Goal: Task Accomplishment & Management: Complete application form

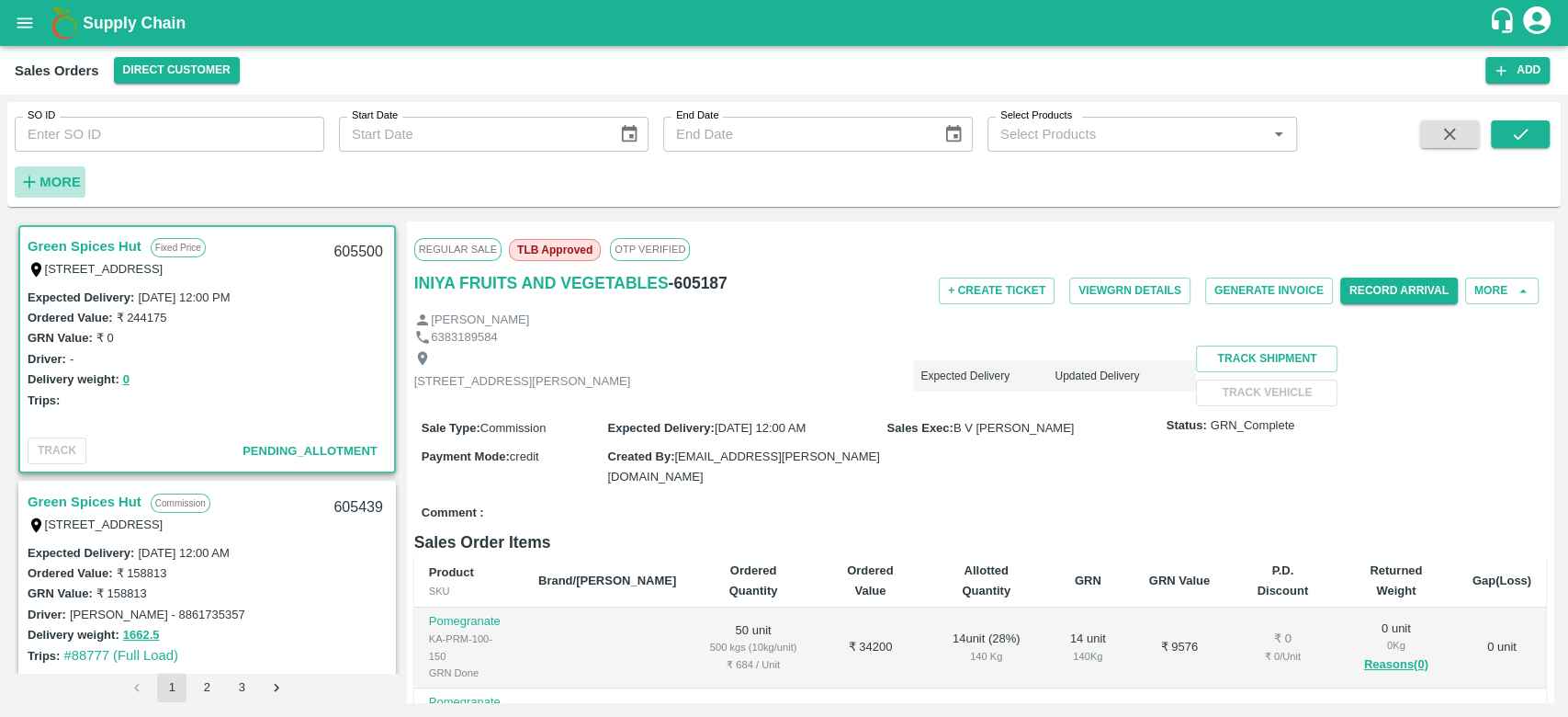
click at [58, 176] on strong "More" at bounding box center [60, 182] width 42 height 15
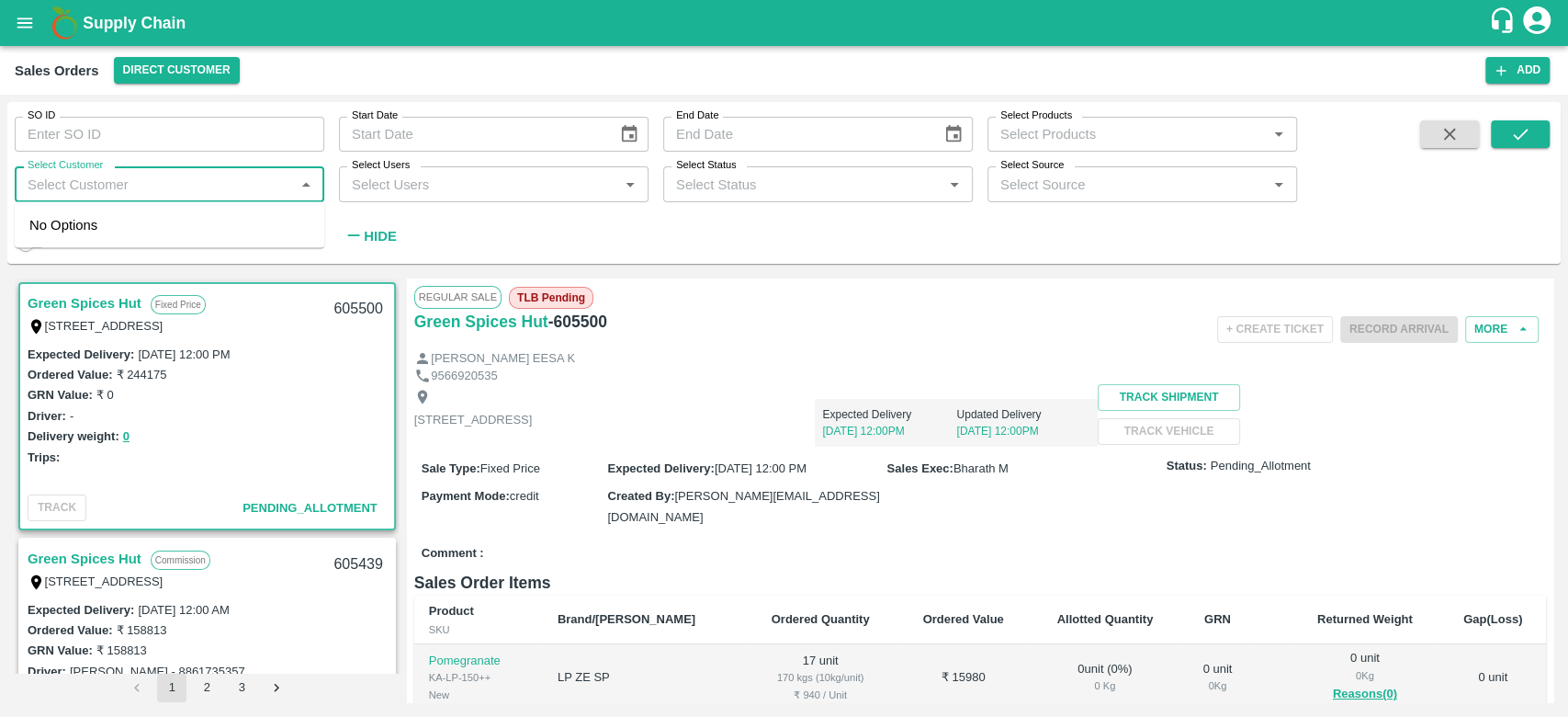
click at [74, 177] on input "Select Customer" at bounding box center [154, 184] width 268 height 24
type input "iniya"
click at [48, 238] on input "checkbox" at bounding box center [48, 233] width 37 height 37
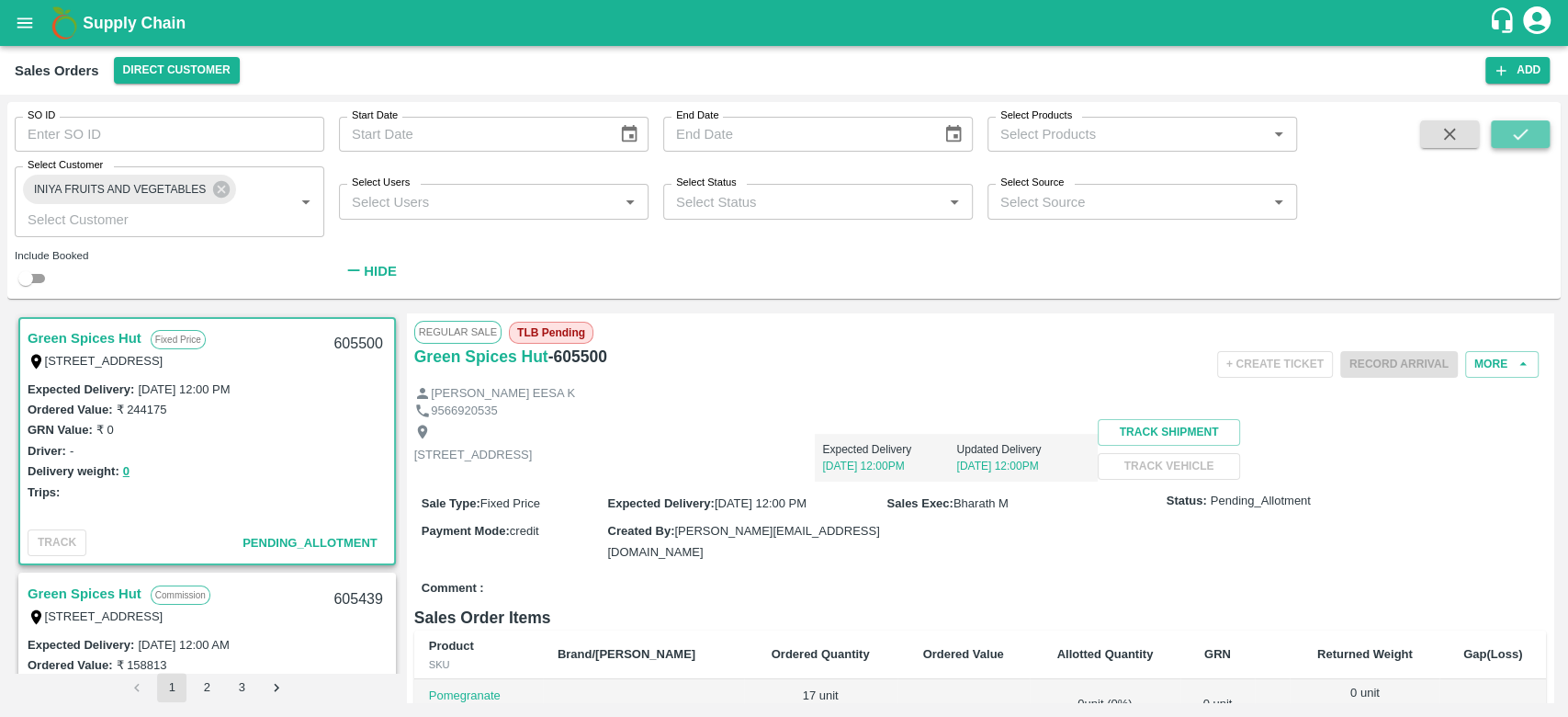
click at [1521, 124] on icon "submit" at bounding box center [1519, 134] width 20 height 20
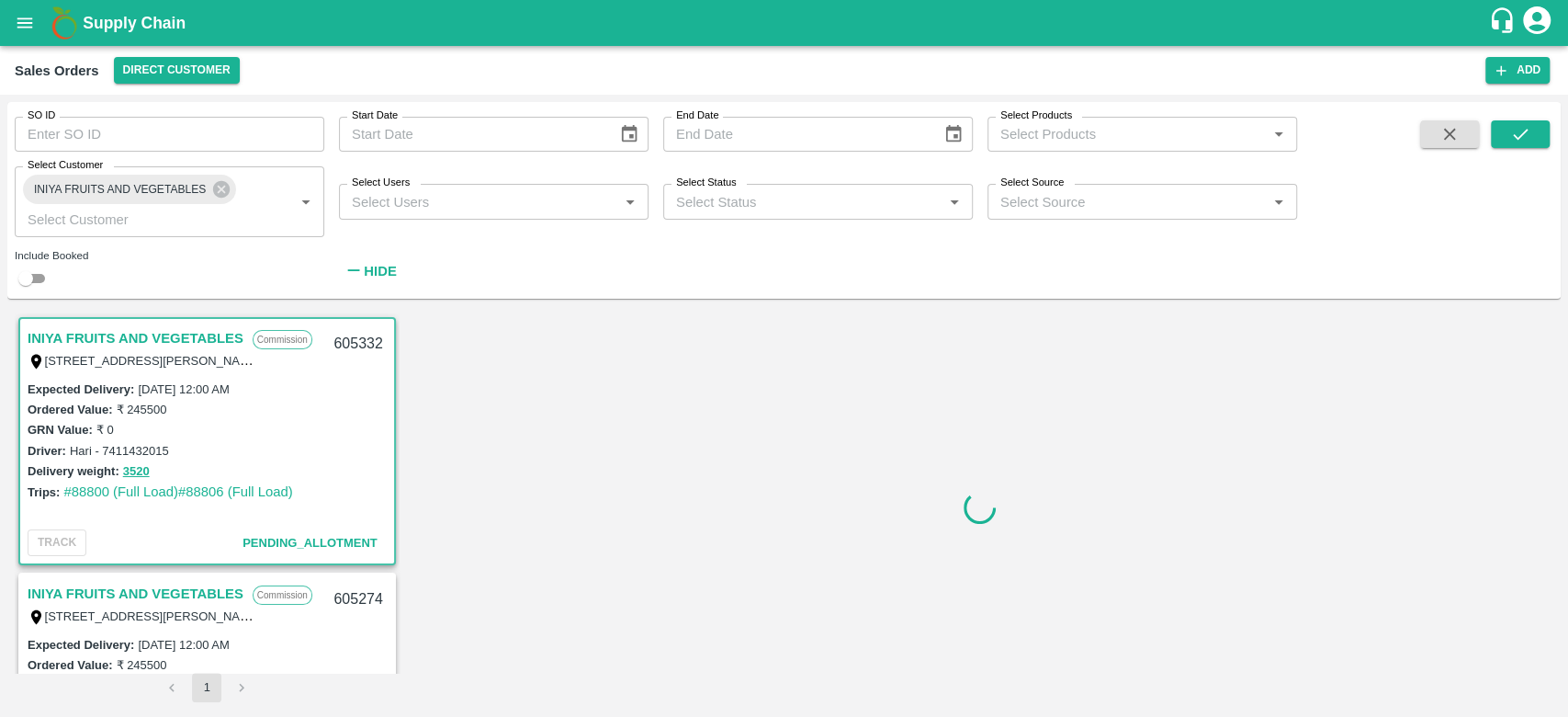
scroll to position [4, 0]
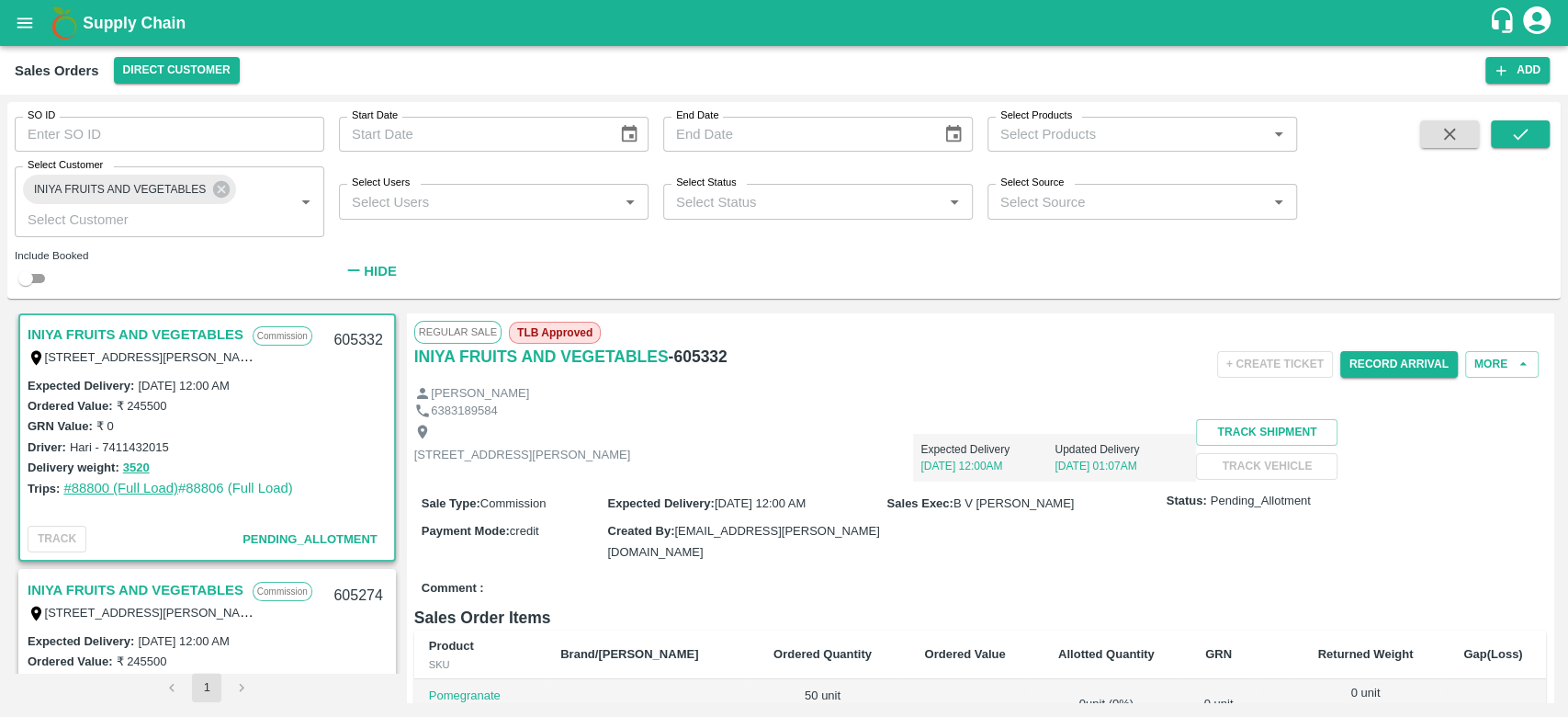
click at [129, 486] on link "#88800 (Full Load)" at bounding box center [120, 488] width 115 height 15
click at [1374, 361] on button "Record Arrival" at bounding box center [1399, 363] width 118 height 26
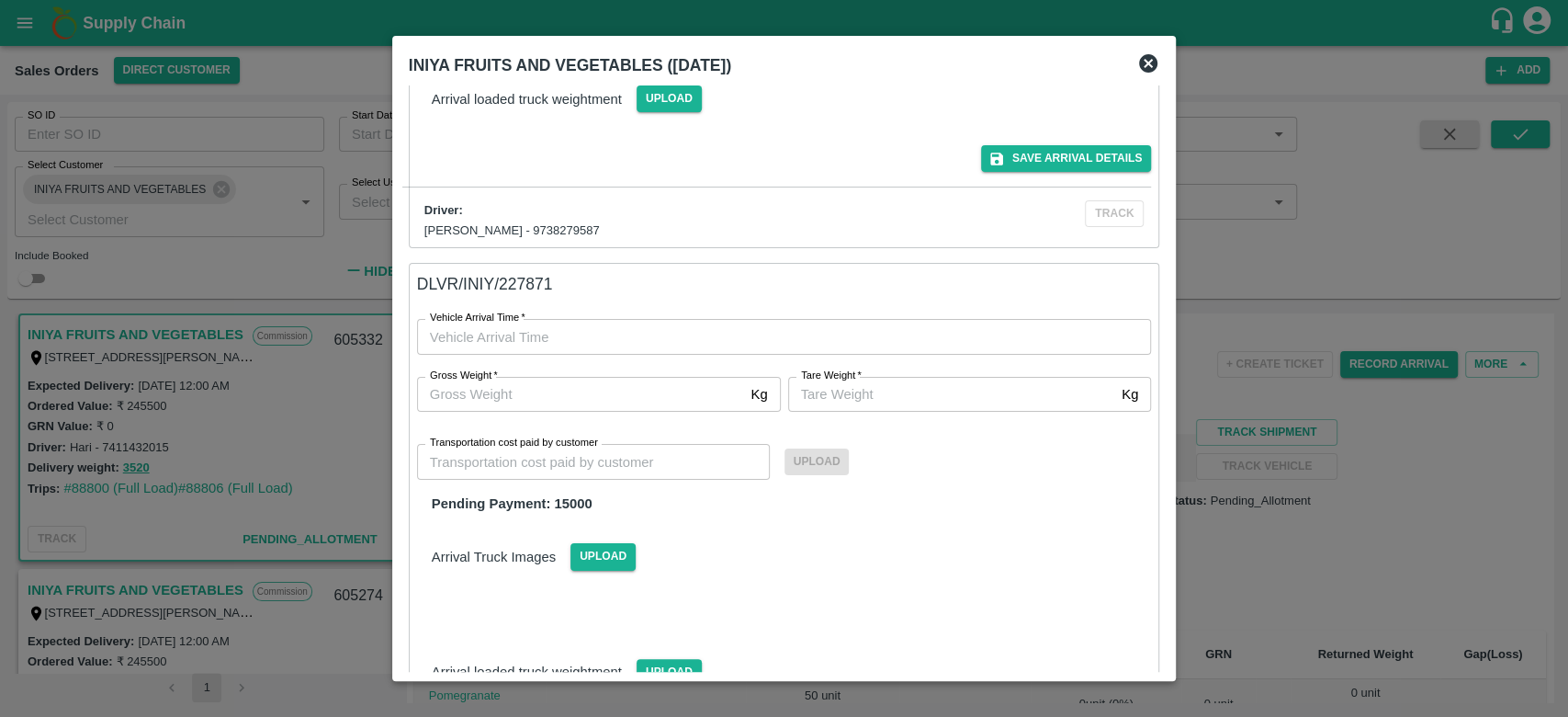
scroll to position [0, 0]
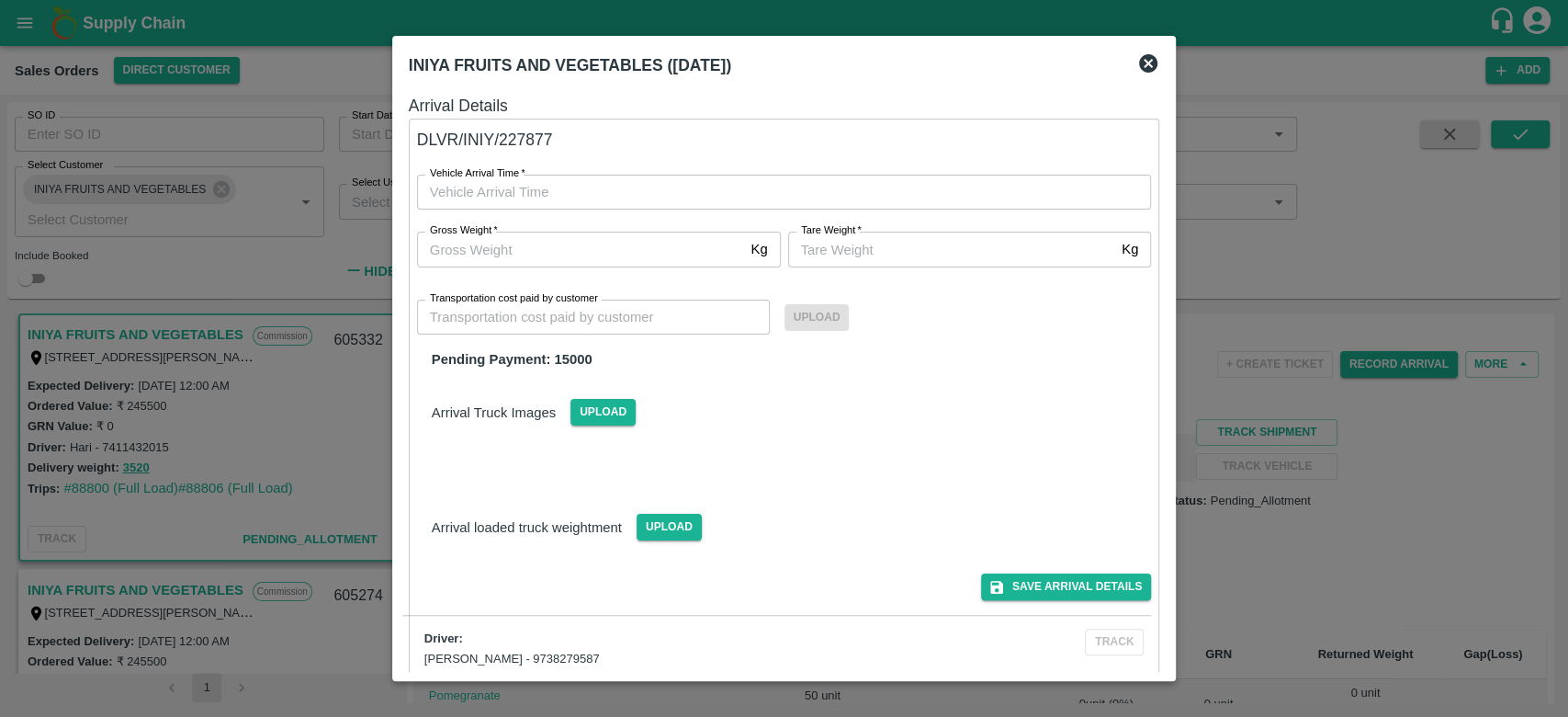
click at [1143, 65] on icon at bounding box center [1147, 63] width 18 height 18
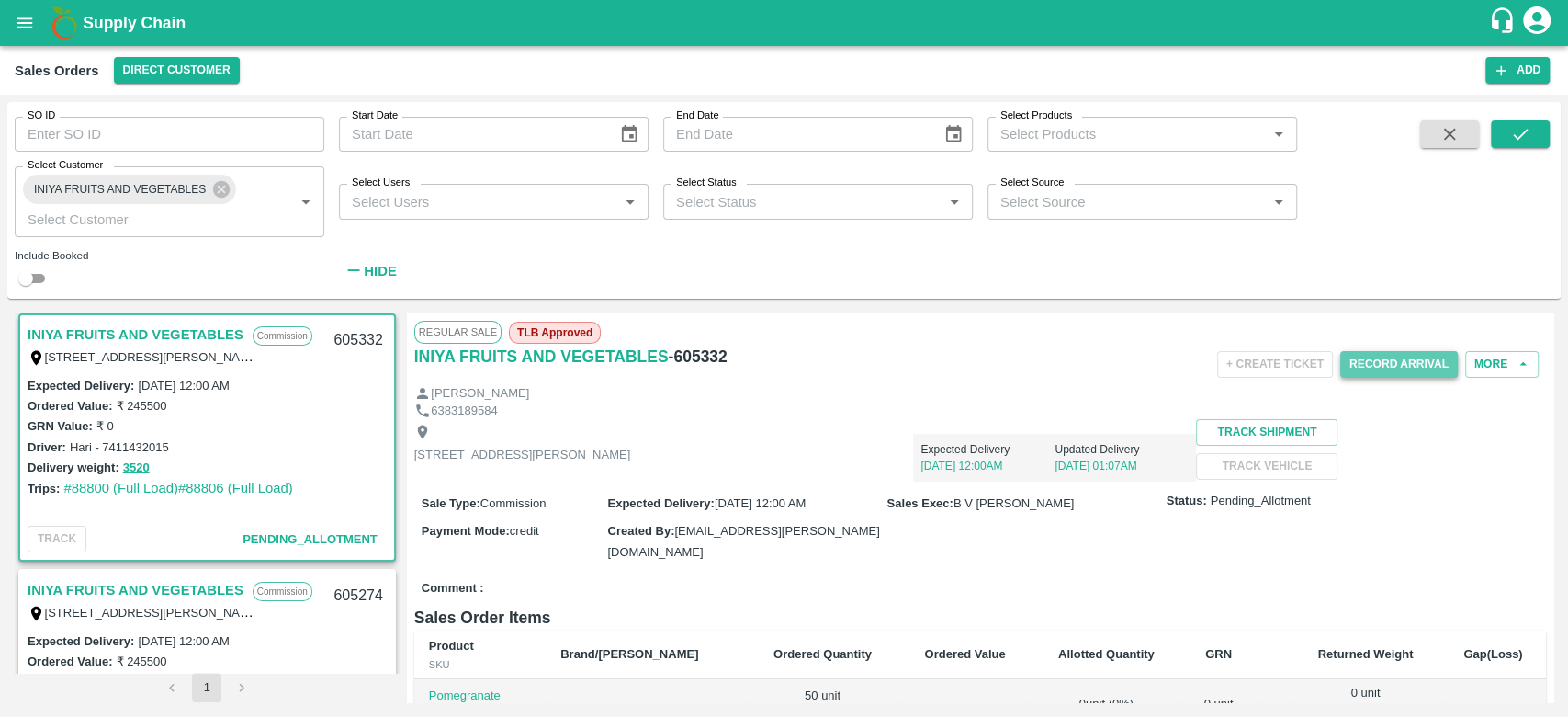
click at [1385, 358] on button "Record Arrival" at bounding box center [1399, 363] width 118 height 26
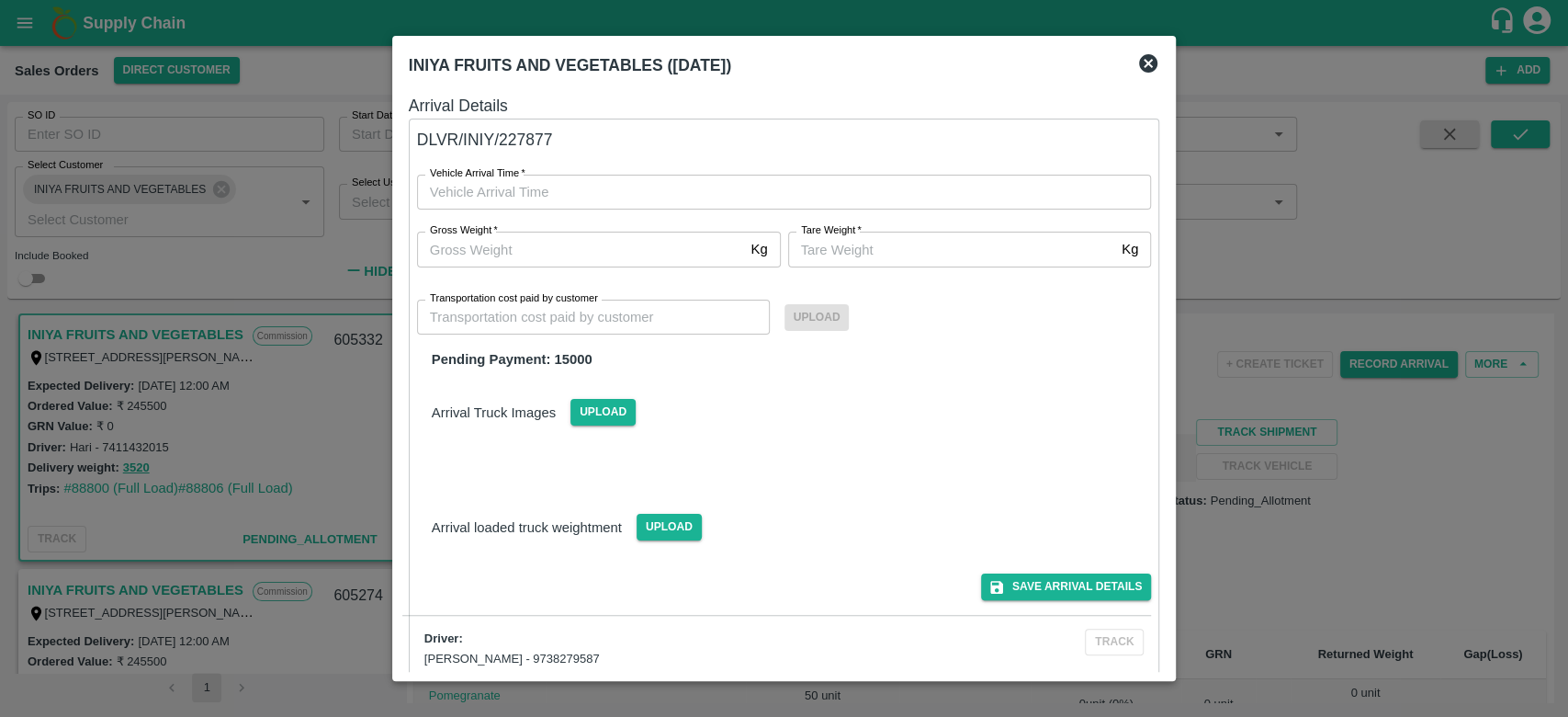
type input "DD/MM/YYYY hh:mm aa"
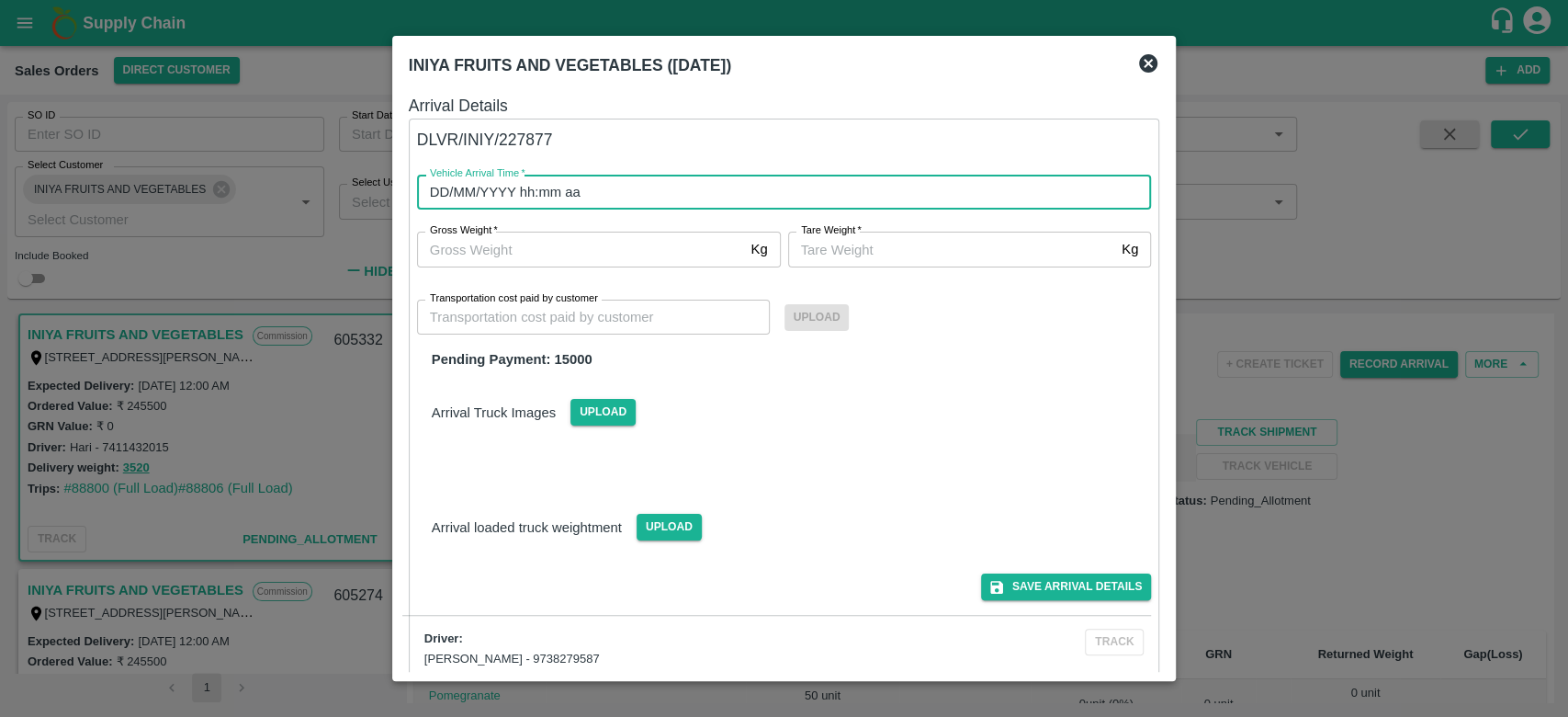
click at [561, 195] on input "DD/MM/YYYY hh:mm aa" at bounding box center [777, 192] width 722 height 35
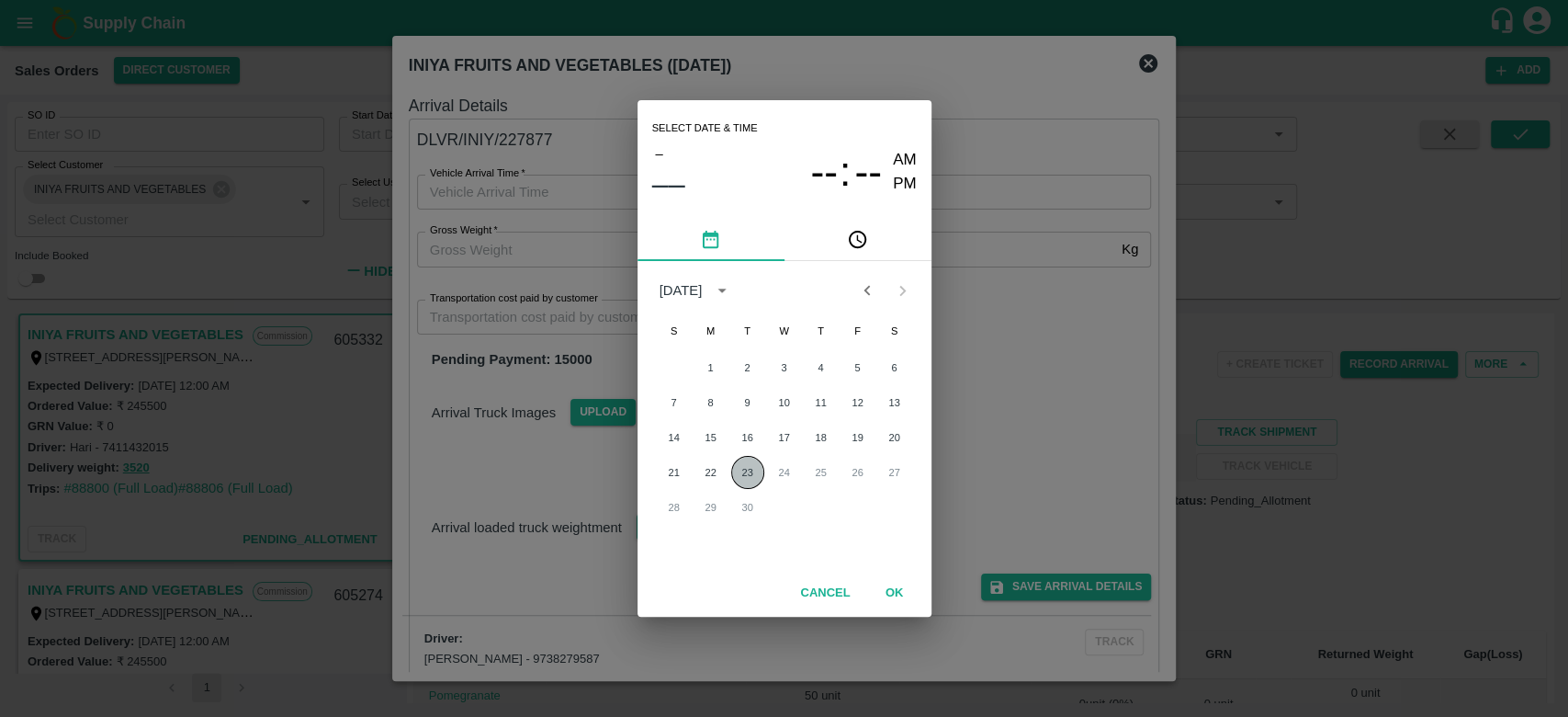
click at [742, 471] on button "23" at bounding box center [748, 472] width 33 height 33
type input "23/09/2025 12:00 AM"
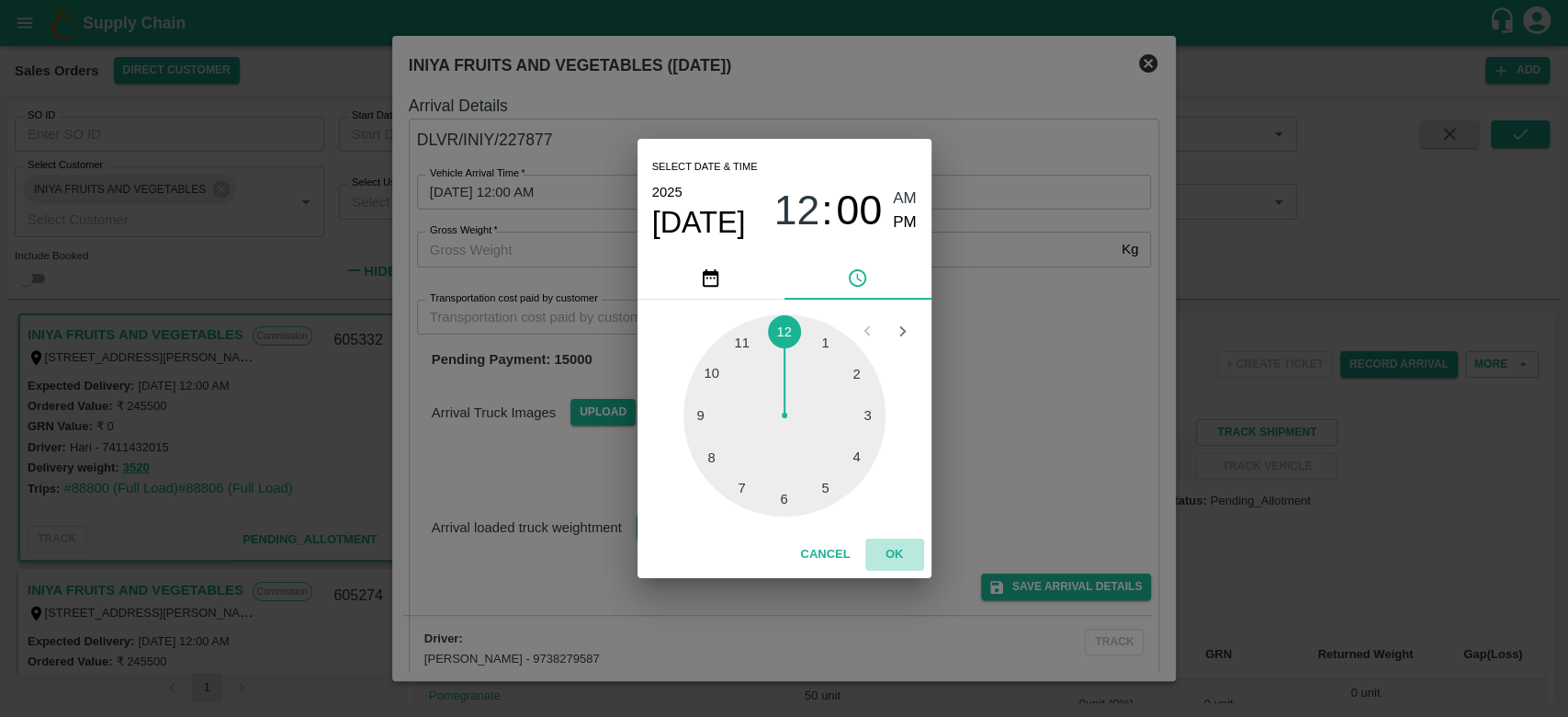
click at [883, 551] on button "OK" at bounding box center [895, 554] width 59 height 32
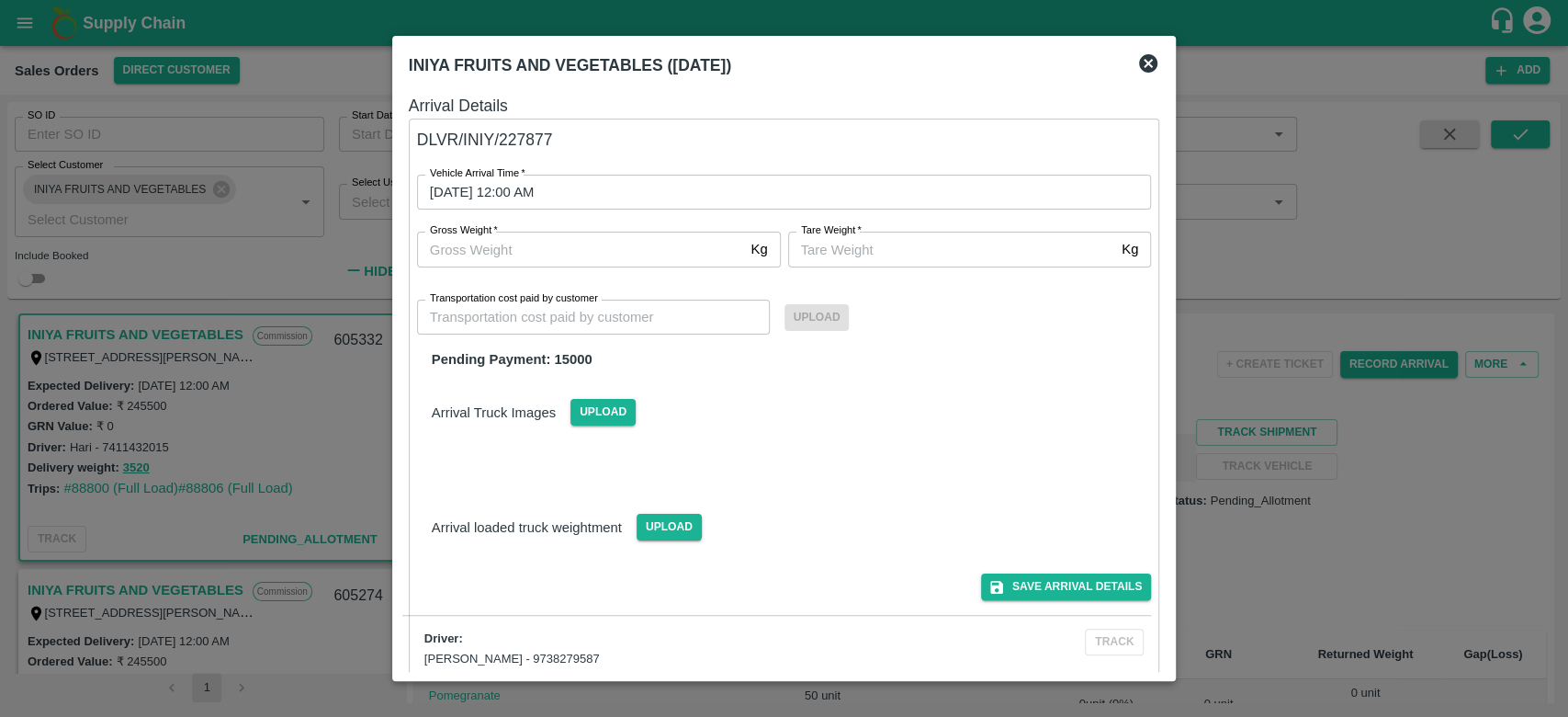
click at [1145, 66] on icon at bounding box center [1148, 63] width 22 height 22
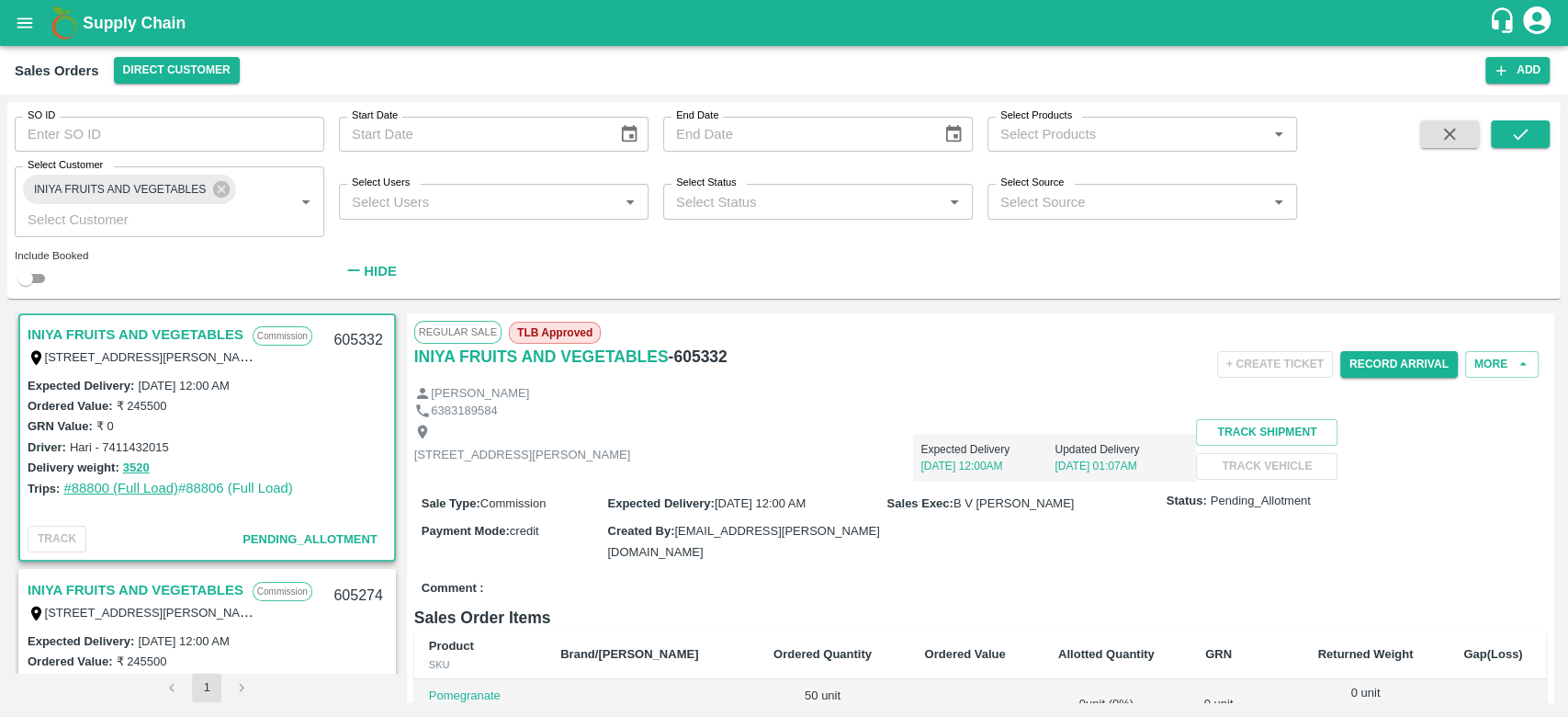
click at [93, 483] on link "#88800 (Full Load)" at bounding box center [120, 488] width 115 height 15
click at [1403, 364] on button "Record Arrival" at bounding box center [1399, 363] width 118 height 26
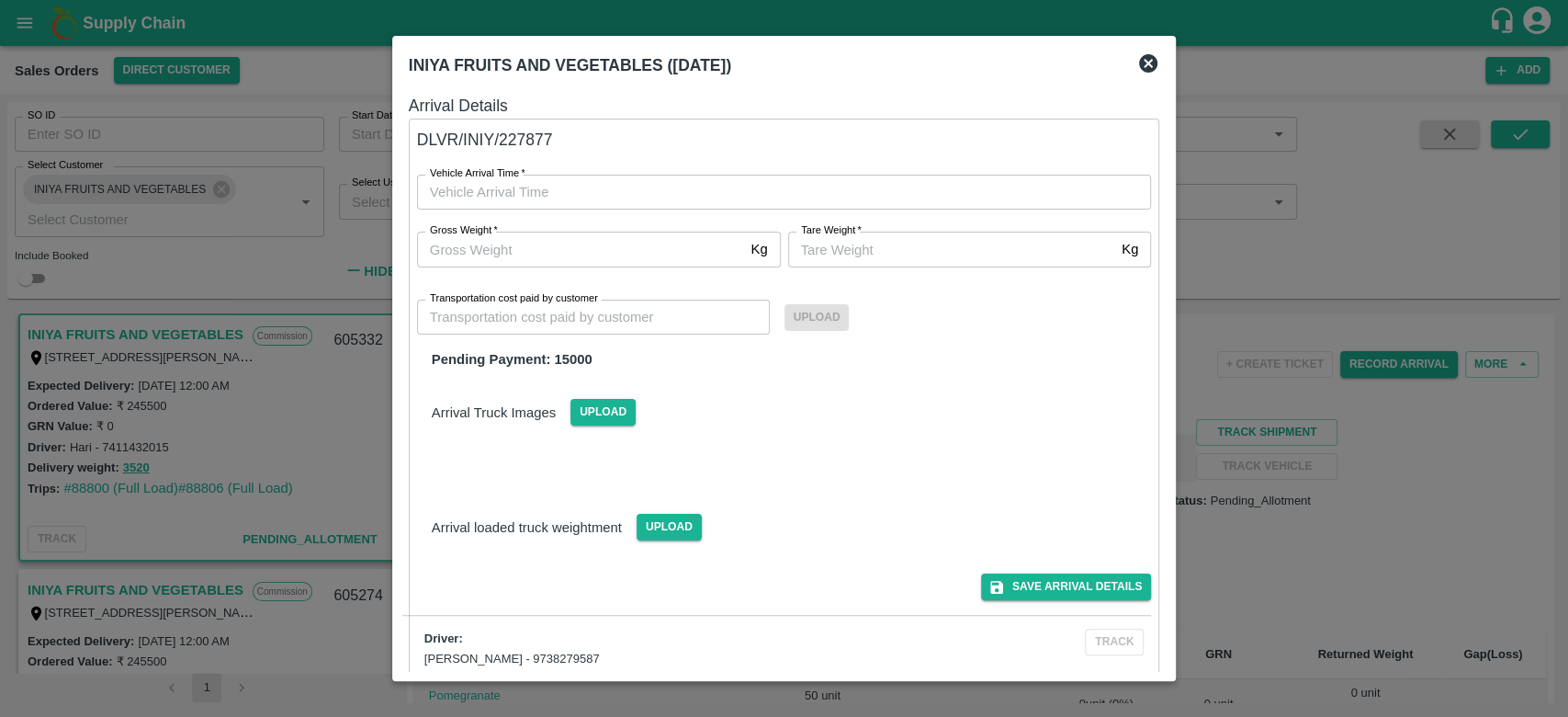
type input "DD/MM/YYYY hh:mm aa"
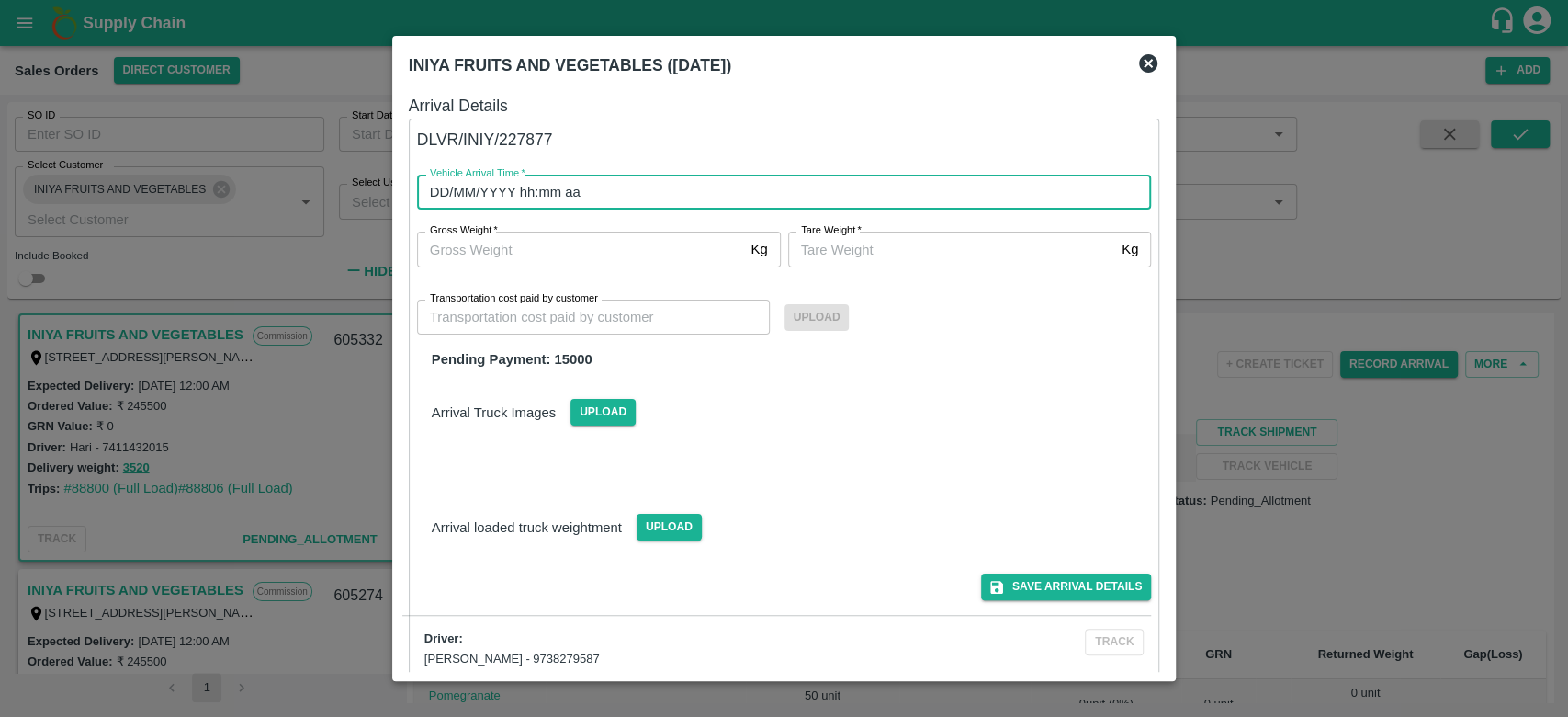
click at [585, 188] on input "DD/MM/YYYY hh:mm aa" at bounding box center [777, 192] width 722 height 35
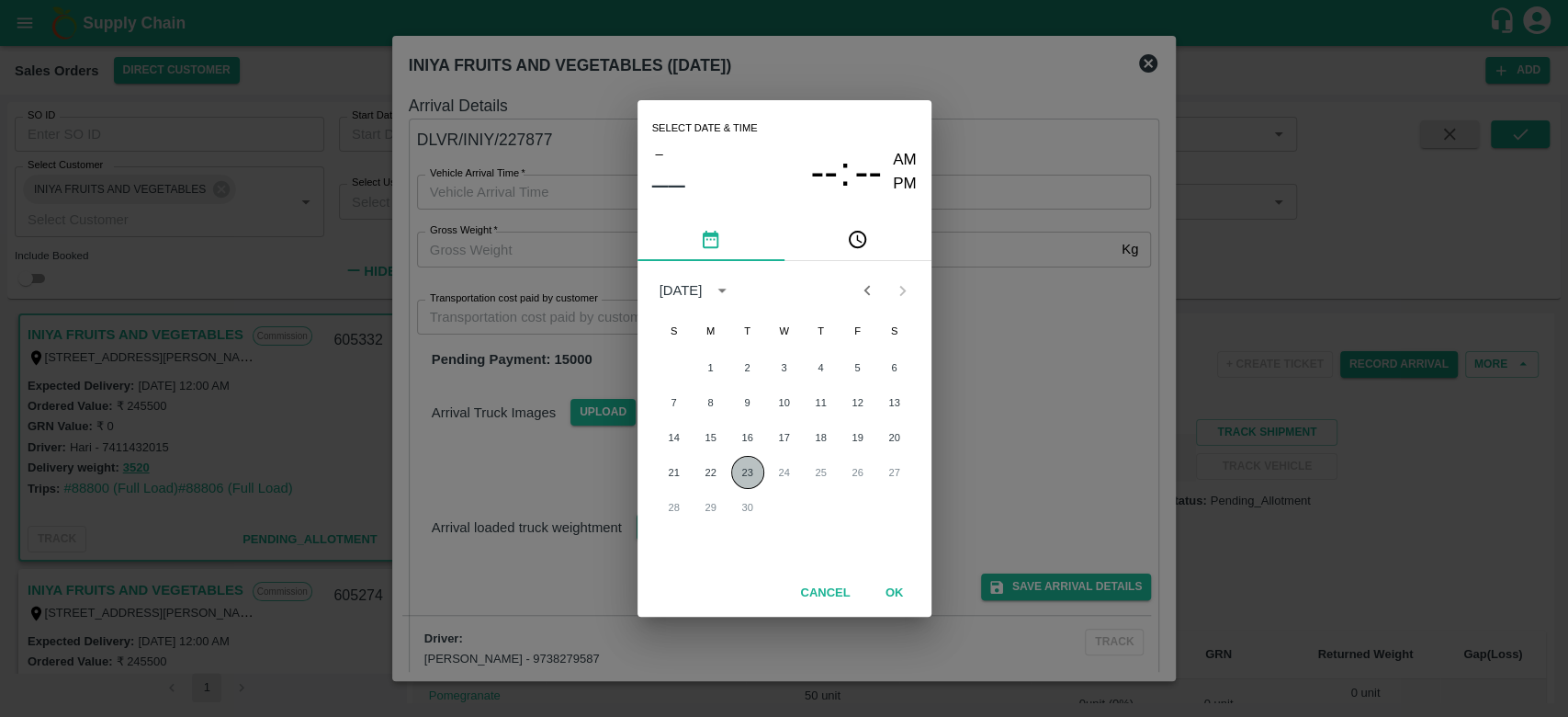
click at [734, 478] on button "23" at bounding box center [748, 472] width 33 height 33
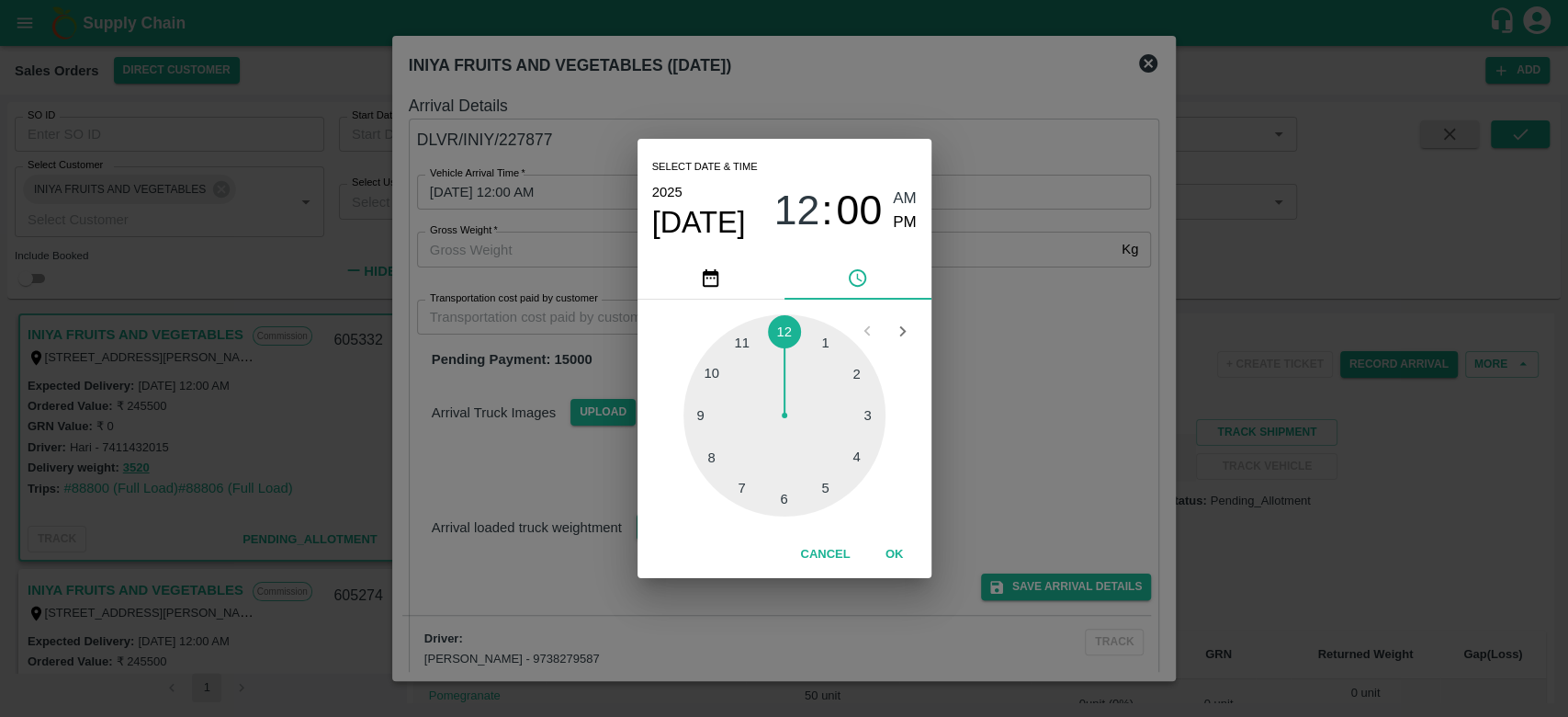
click at [855, 459] on div at bounding box center [784, 415] width 202 height 202
type input "23/09/2025 04:00 AM"
click at [887, 540] on button "OK" at bounding box center [895, 554] width 59 height 32
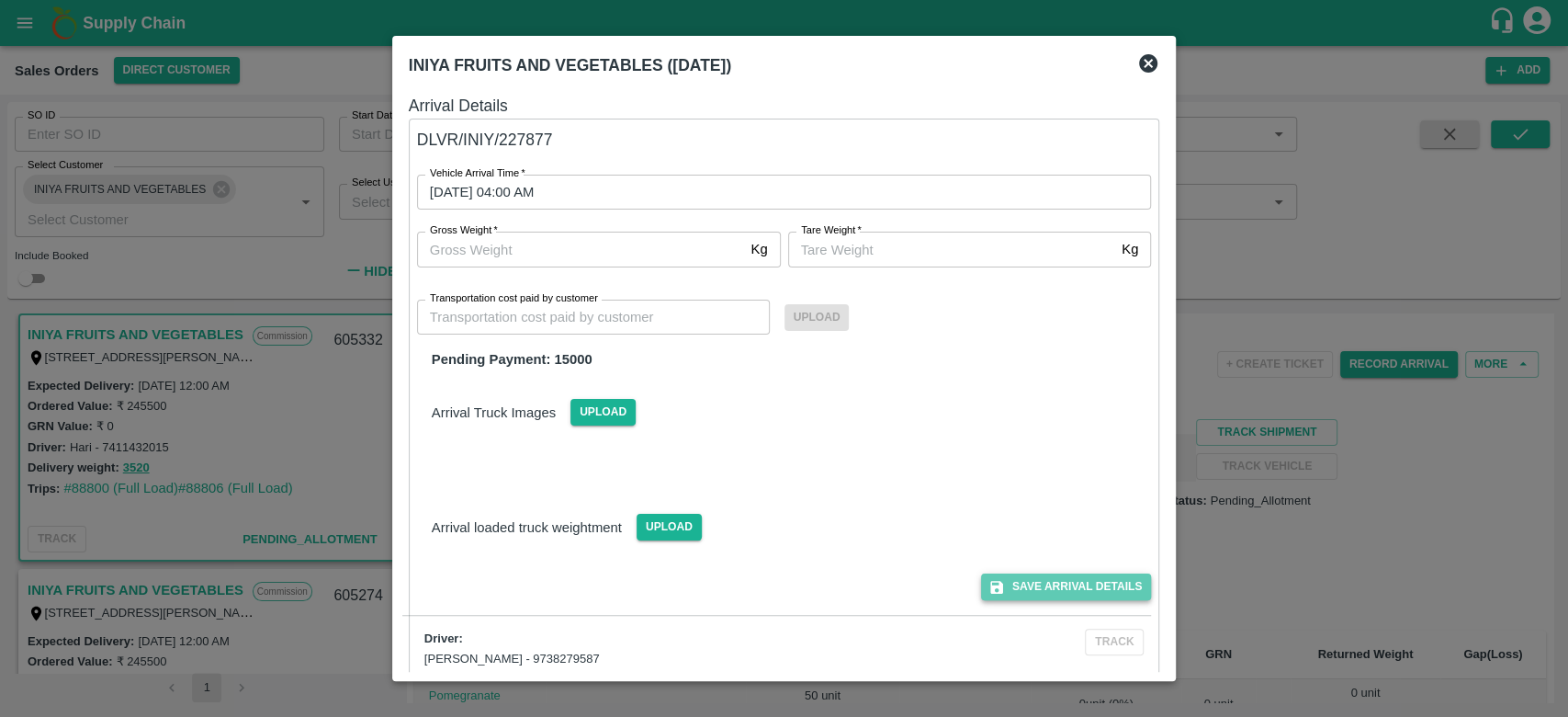
click at [1073, 577] on button "Save Arrival Details" at bounding box center [1066, 586] width 170 height 26
click at [1144, 61] on icon at bounding box center [1147, 63] width 18 height 18
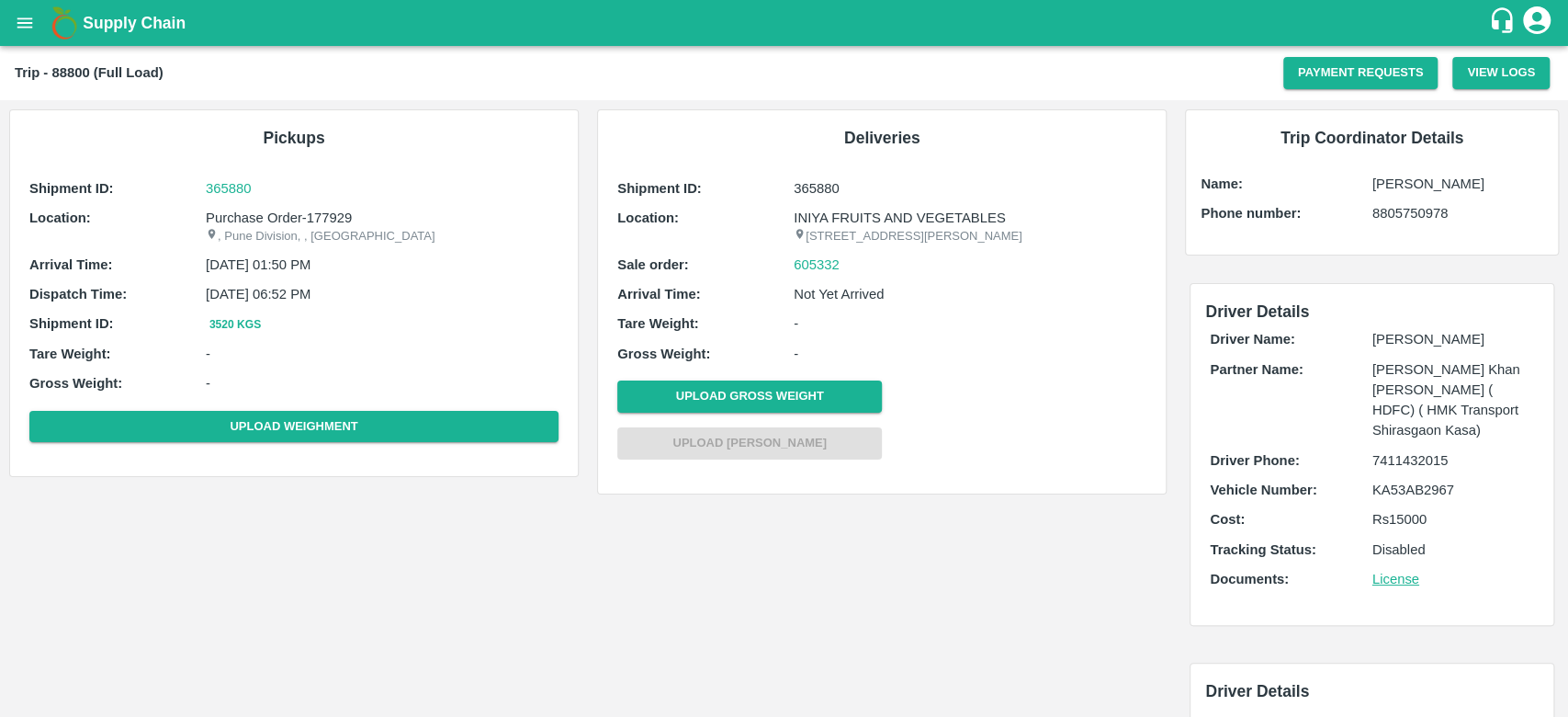
scroll to position [27, 0]
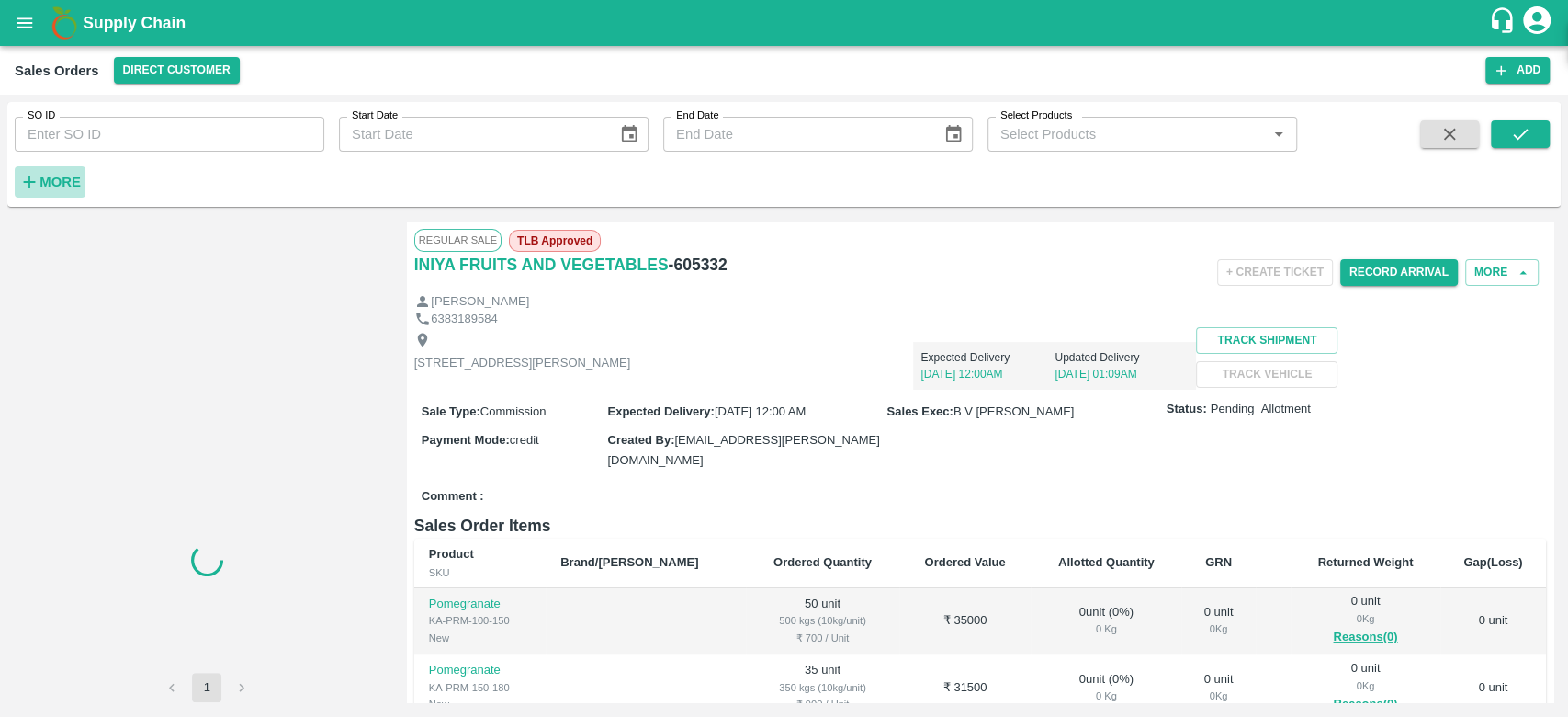
click at [49, 187] on strong "More" at bounding box center [60, 182] width 42 height 15
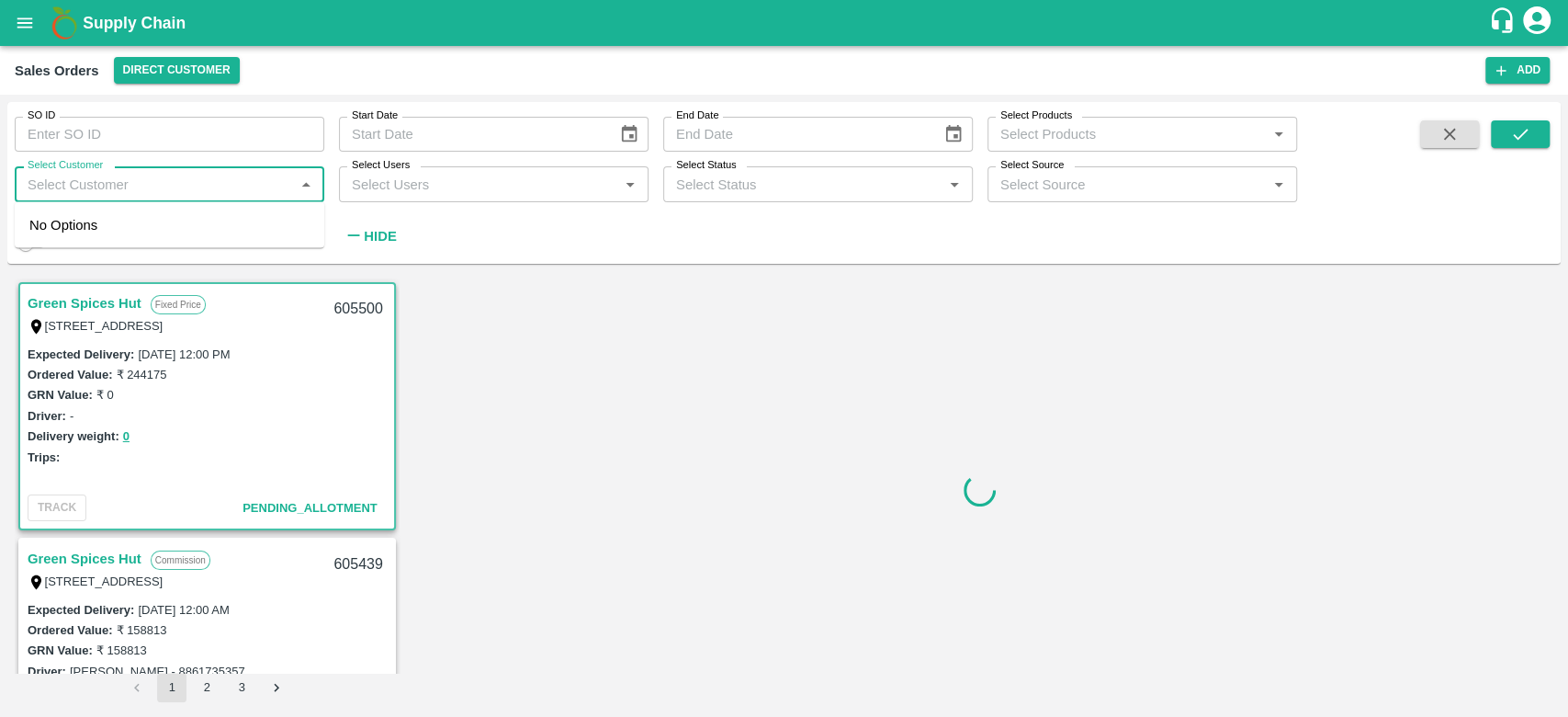
click at [49, 187] on input "Select Customer" at bounding box center [154, 184] width 268 height 24
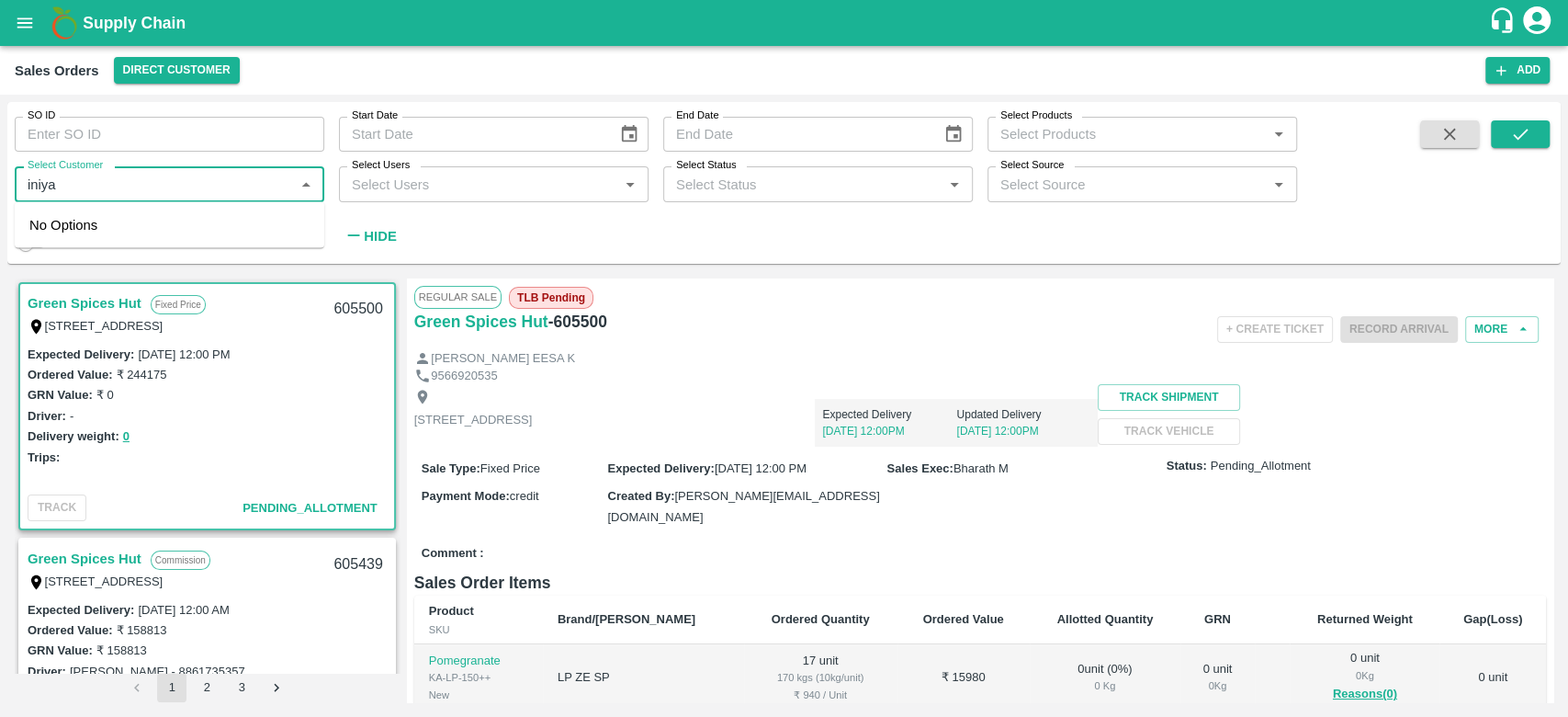
type input "iniya"
click at [158, 248] on div "INIYA FRUITS AND VEGETABLES" at bounding box center [169, 233] width 310 height 48
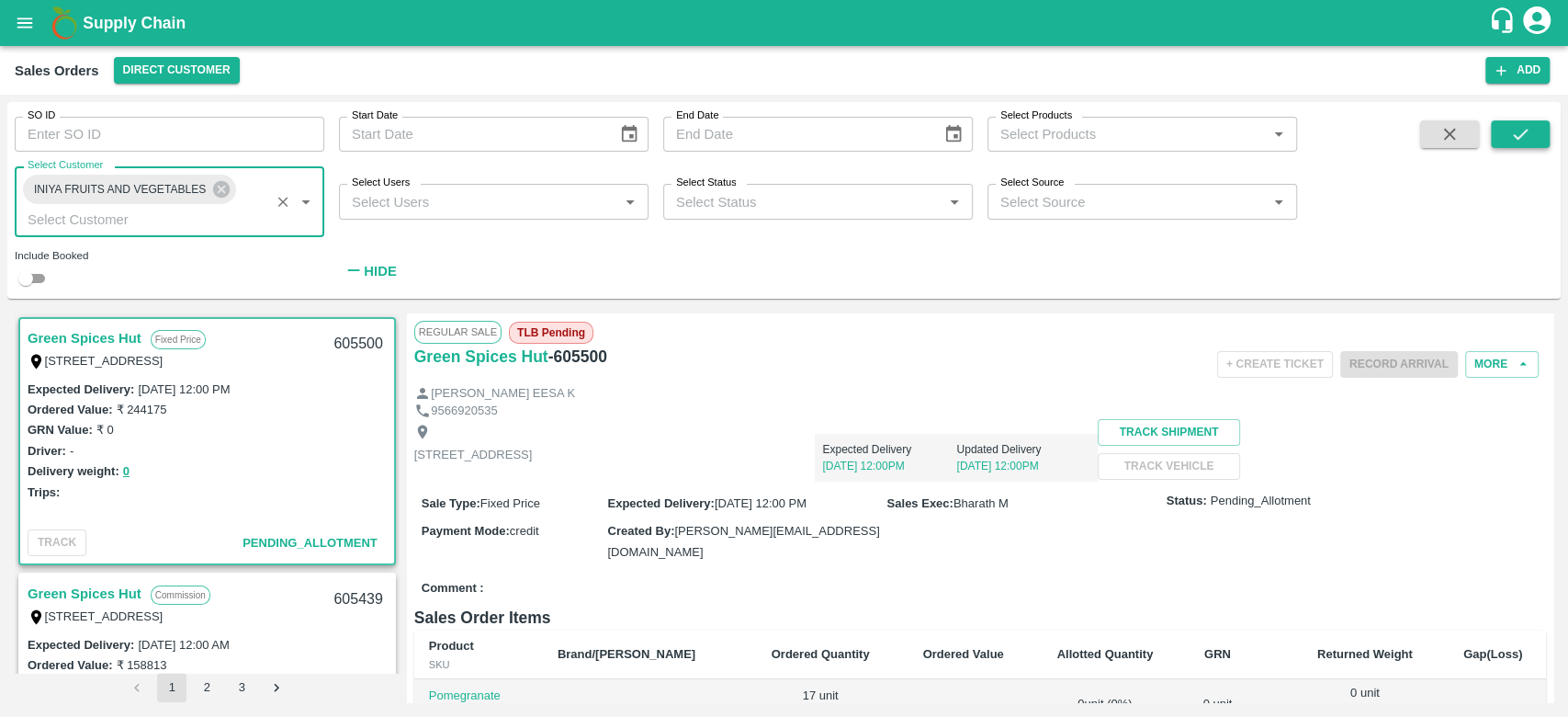
click at [1536, 127] on button "submit" at bounding box center [1520, 134] width 59 height 27
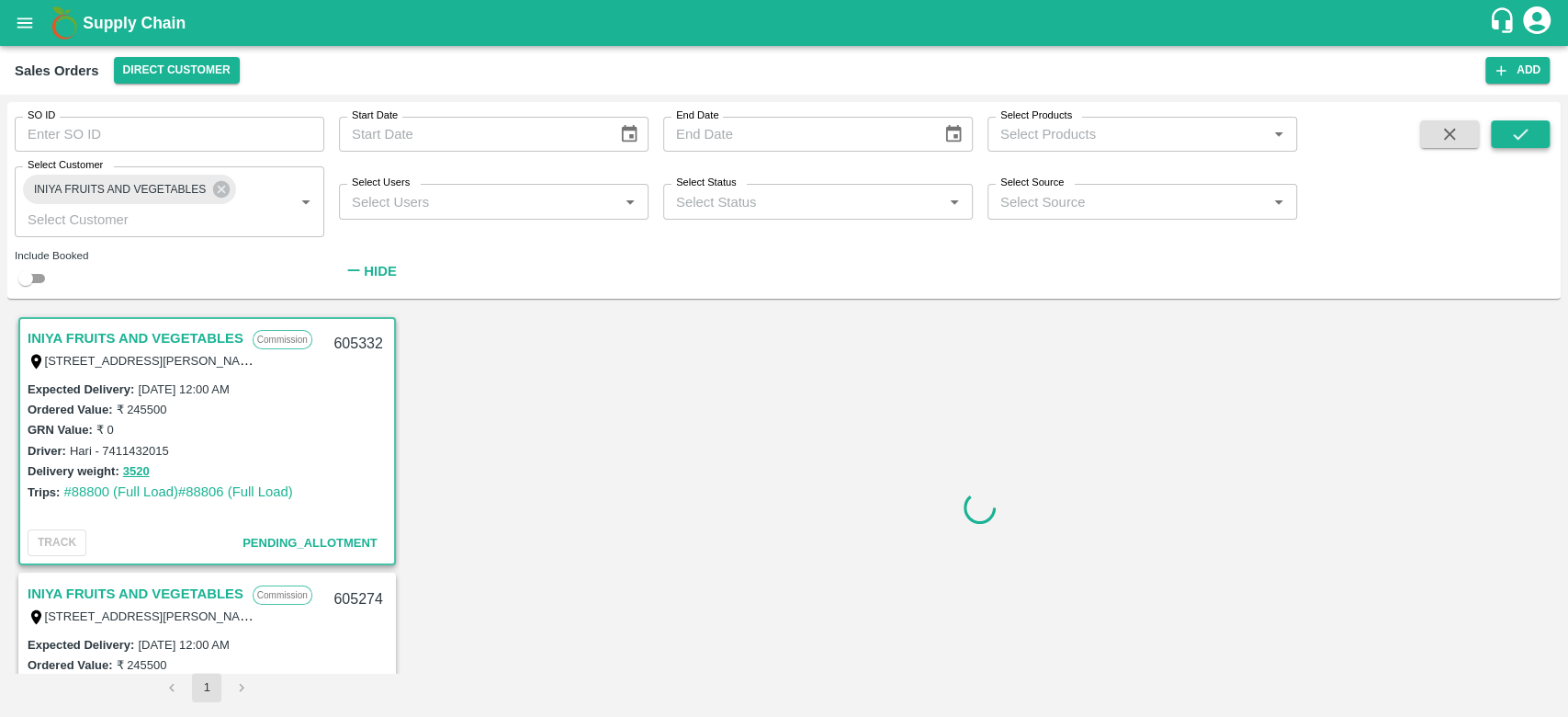
scroll to position [4, 0]
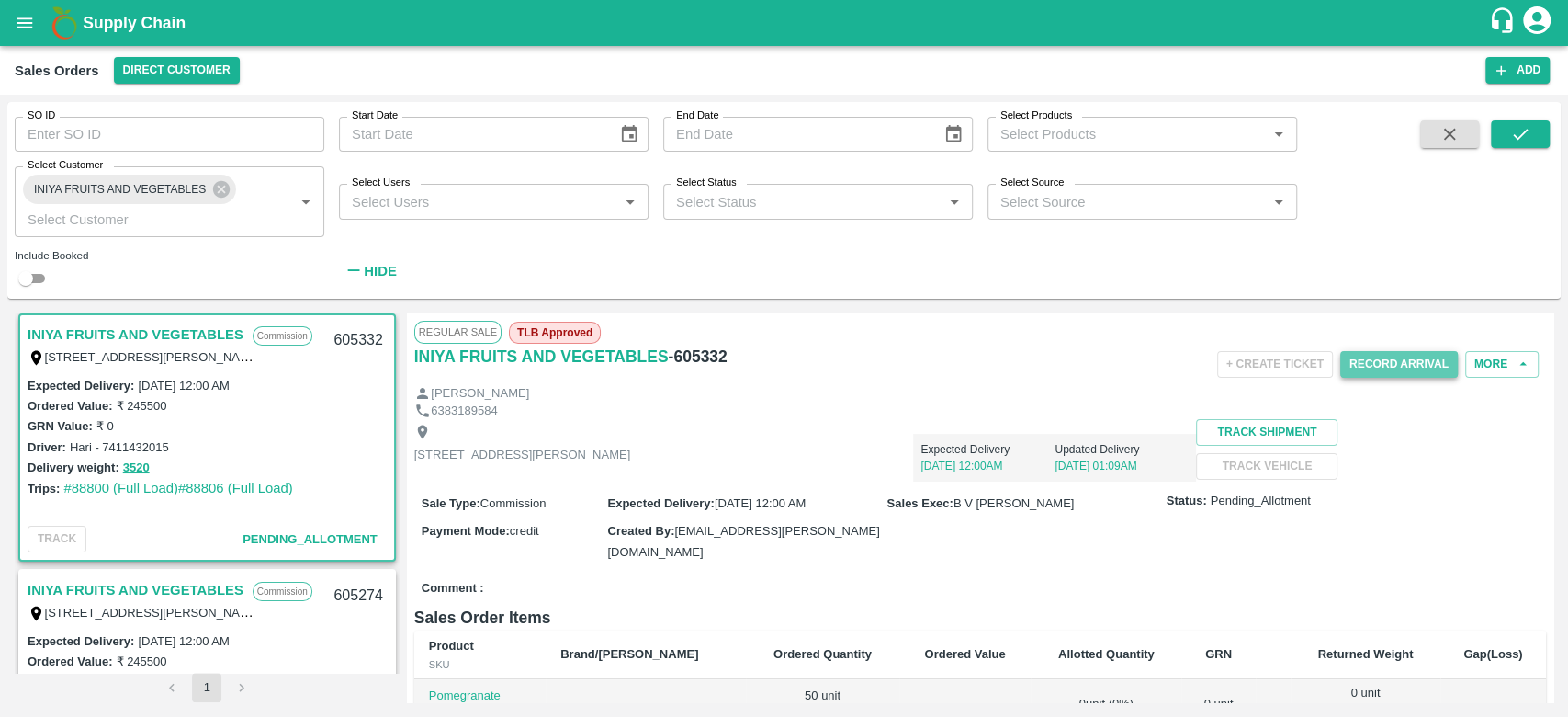
click at [1396, 351] on button "Record Arrival" at bounding box center [1399, 363] width 118 height 26
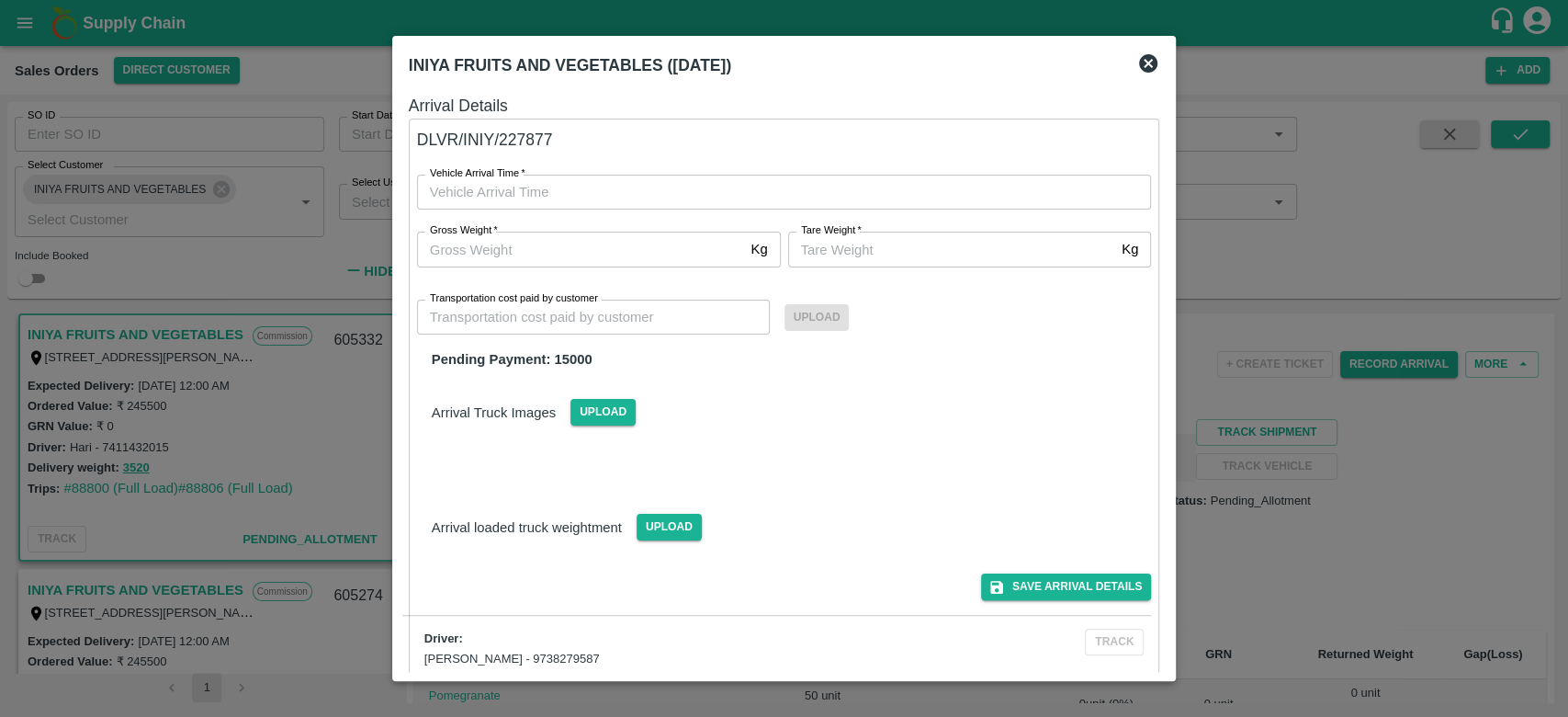
scroll to position [583, 0]
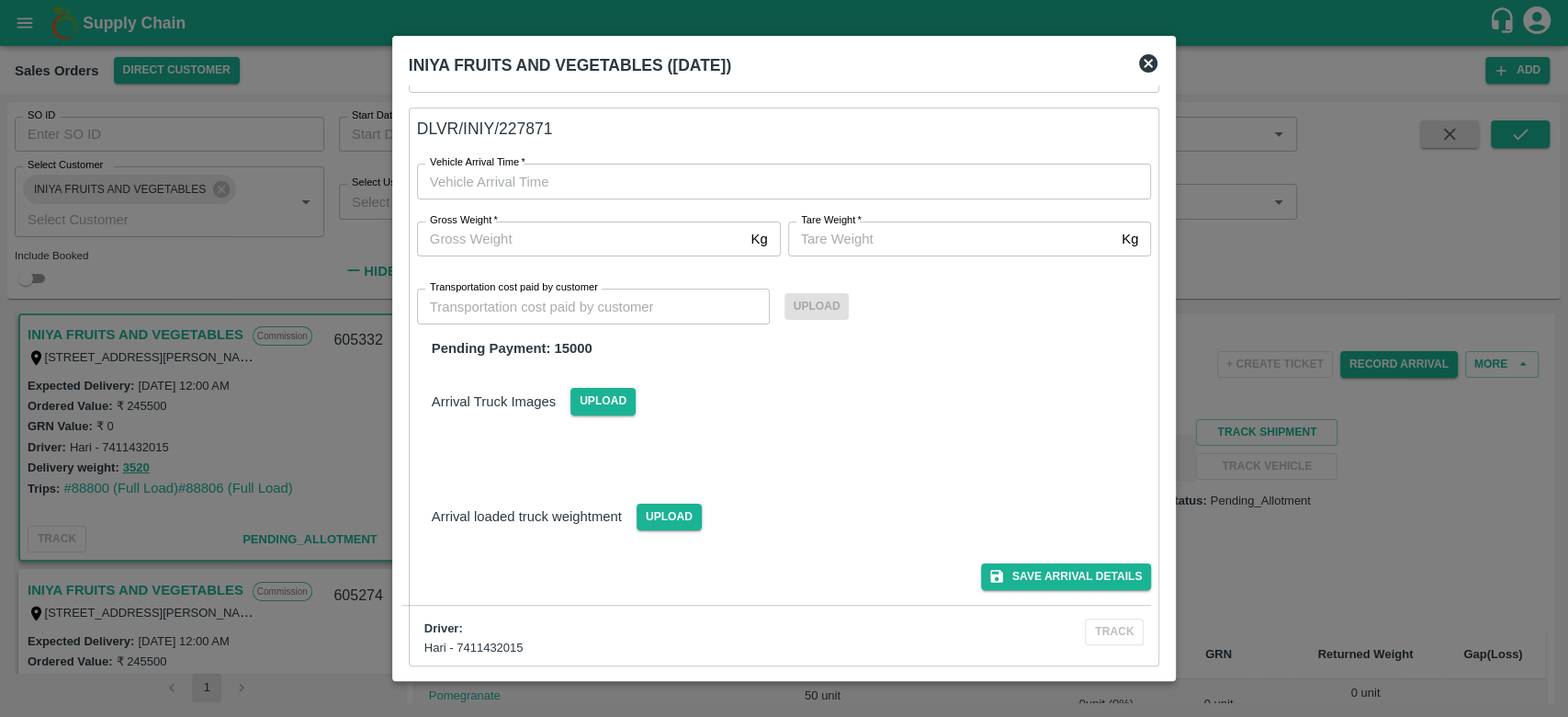
click at [1142, 62] on icon at bounding box center [1147, 63] width 18 height 18
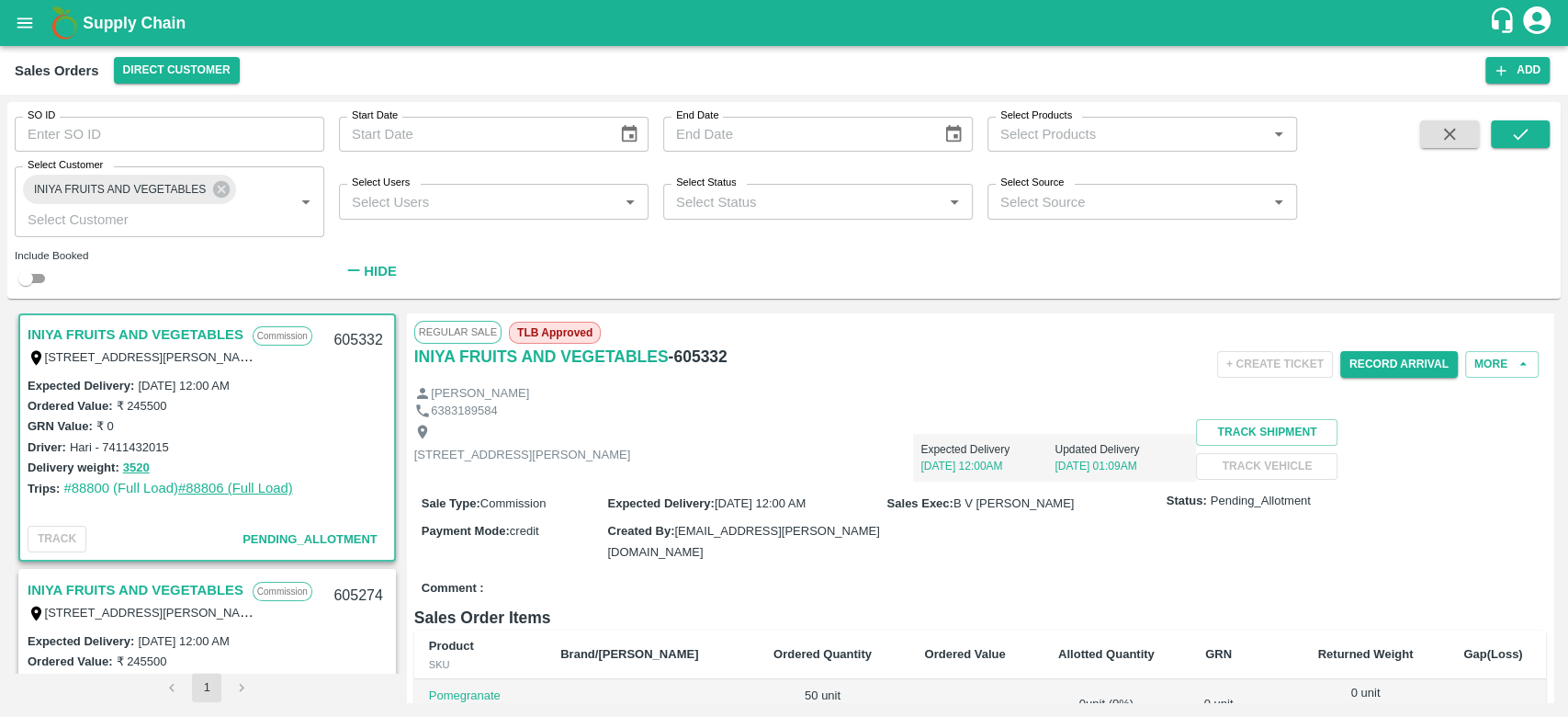
click at [235, 489] on link "#88806 (Full Load)" at bounding box center [235, 488] width 115 height 15
click at [219, 486] on link "#88806 (Full Load)" at bounding box center [235, 488] width 115 height 15
click at [1384, 349] on div "Record Arrival" at bounding box center [1399, 364] width 118 height 42
click at [1368, 372] on button "Record Arrival" at bounding box center [1399, 363] width 118 height 26
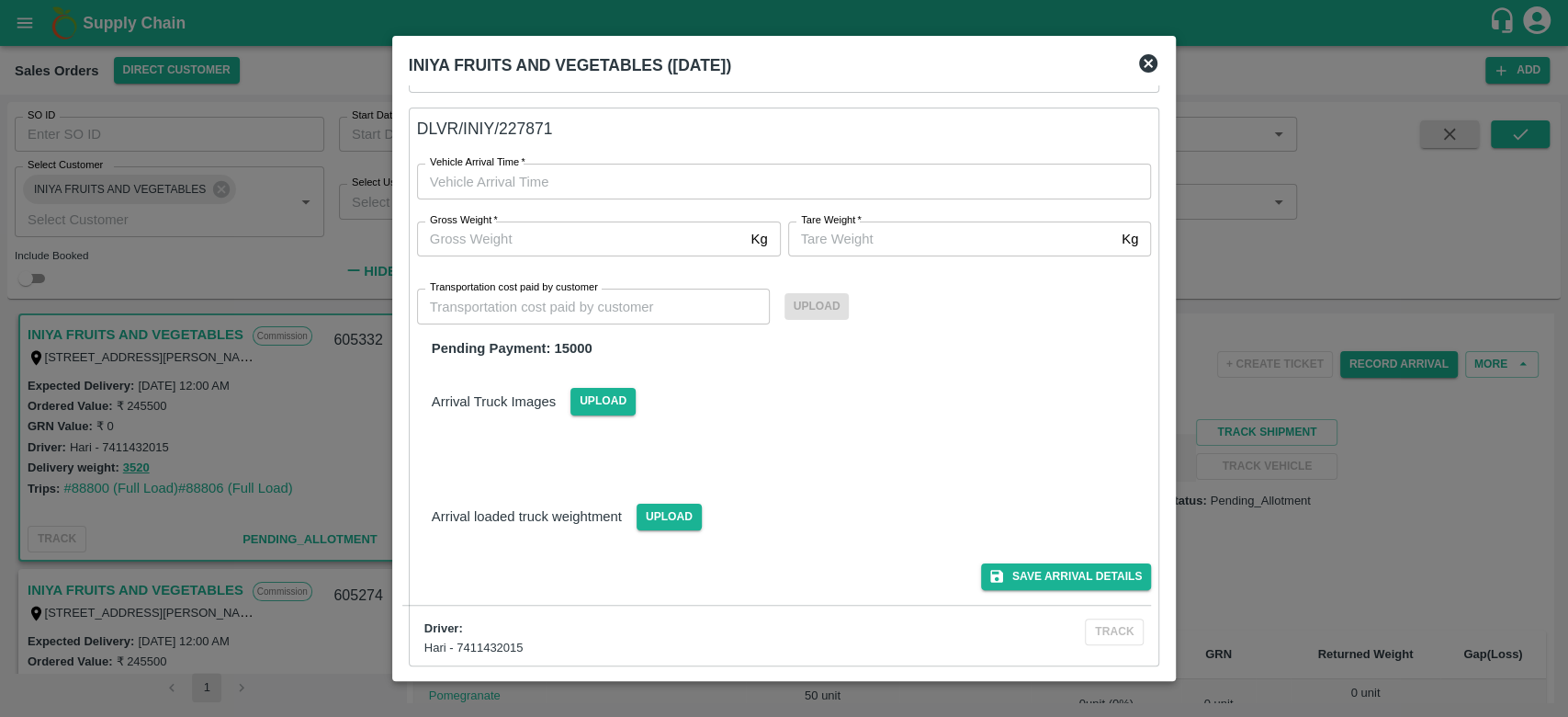
type input "DD/MM/YYYY hh:mm aa"
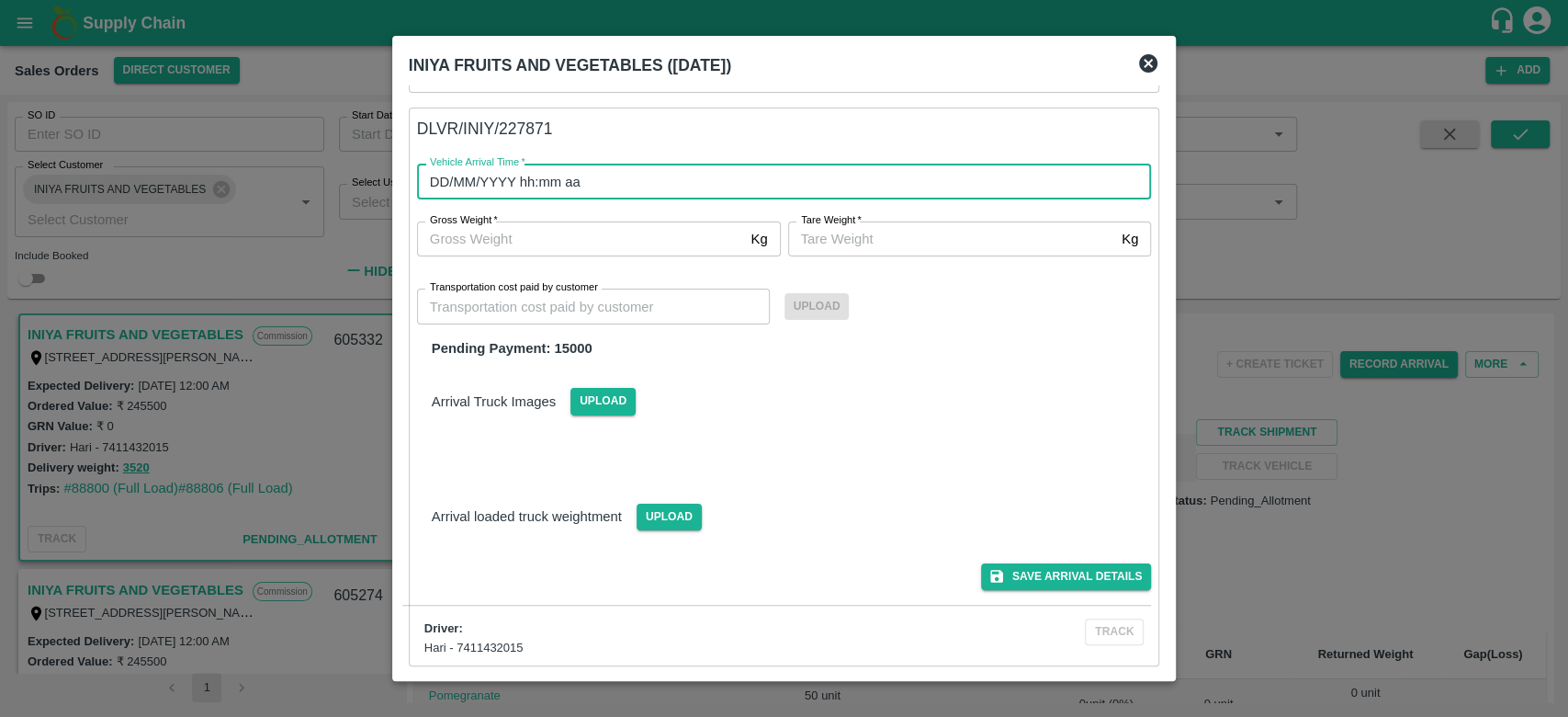
click at [529, 184] on input "DD/MM/YYYY hh:mm aa" at bounding box center [777, 181] width 722 height 35
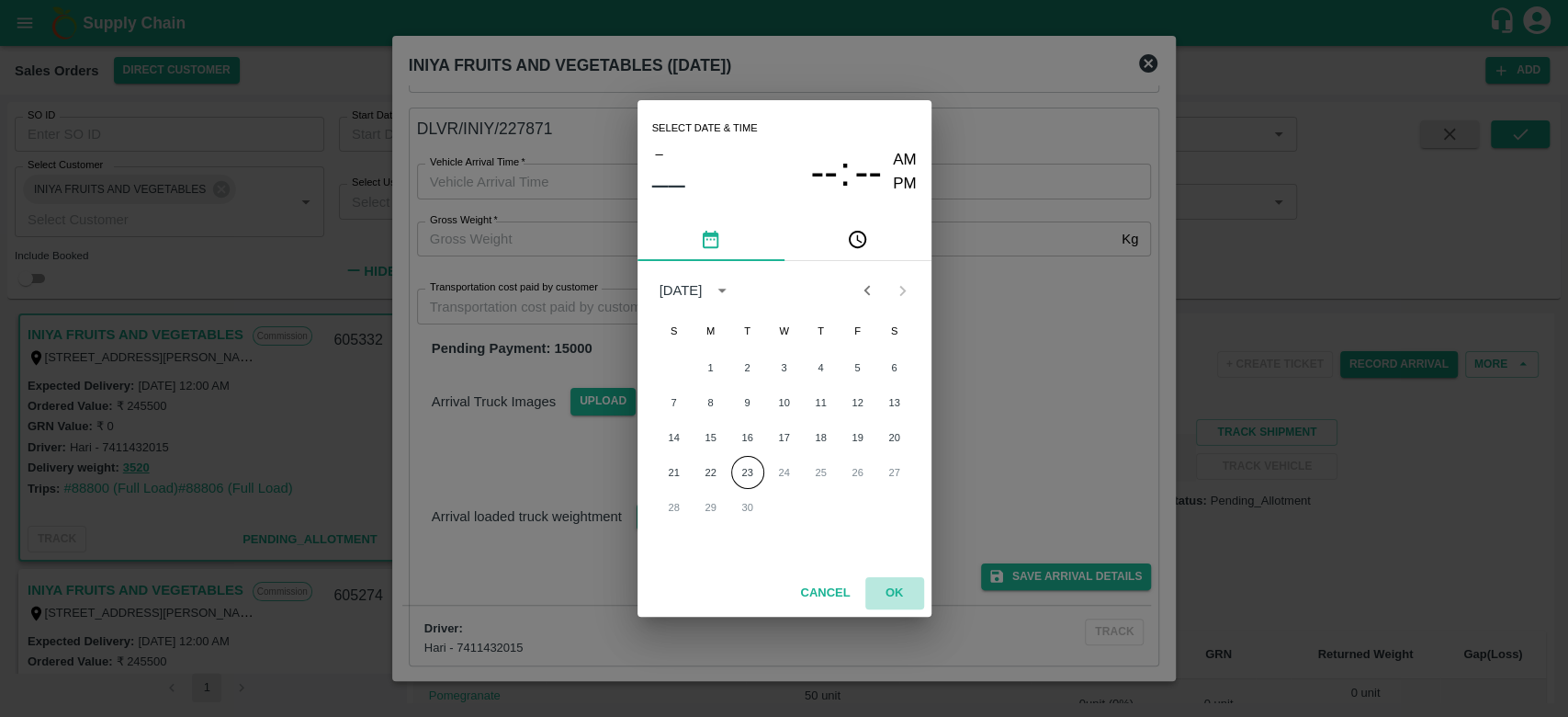
click at [901, 592] on button "OK" at bounding box center [895, 593] width 59 height 32
type input "DD/MM/YYYY hh:mm aa"
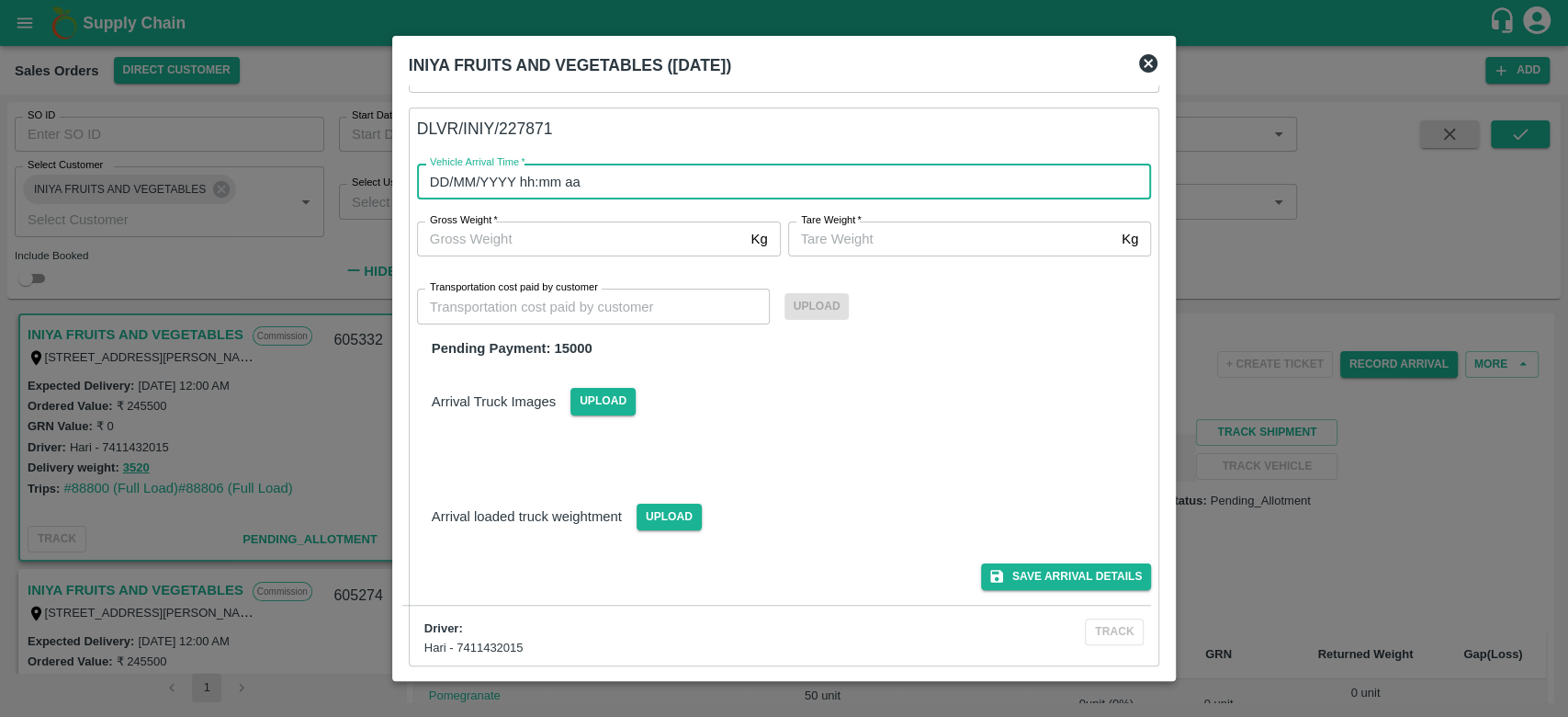
click at [592, 175] on input "DD/MM/YYYY hh:mm aa" at bounding box center [777, 181] width 722 height 35
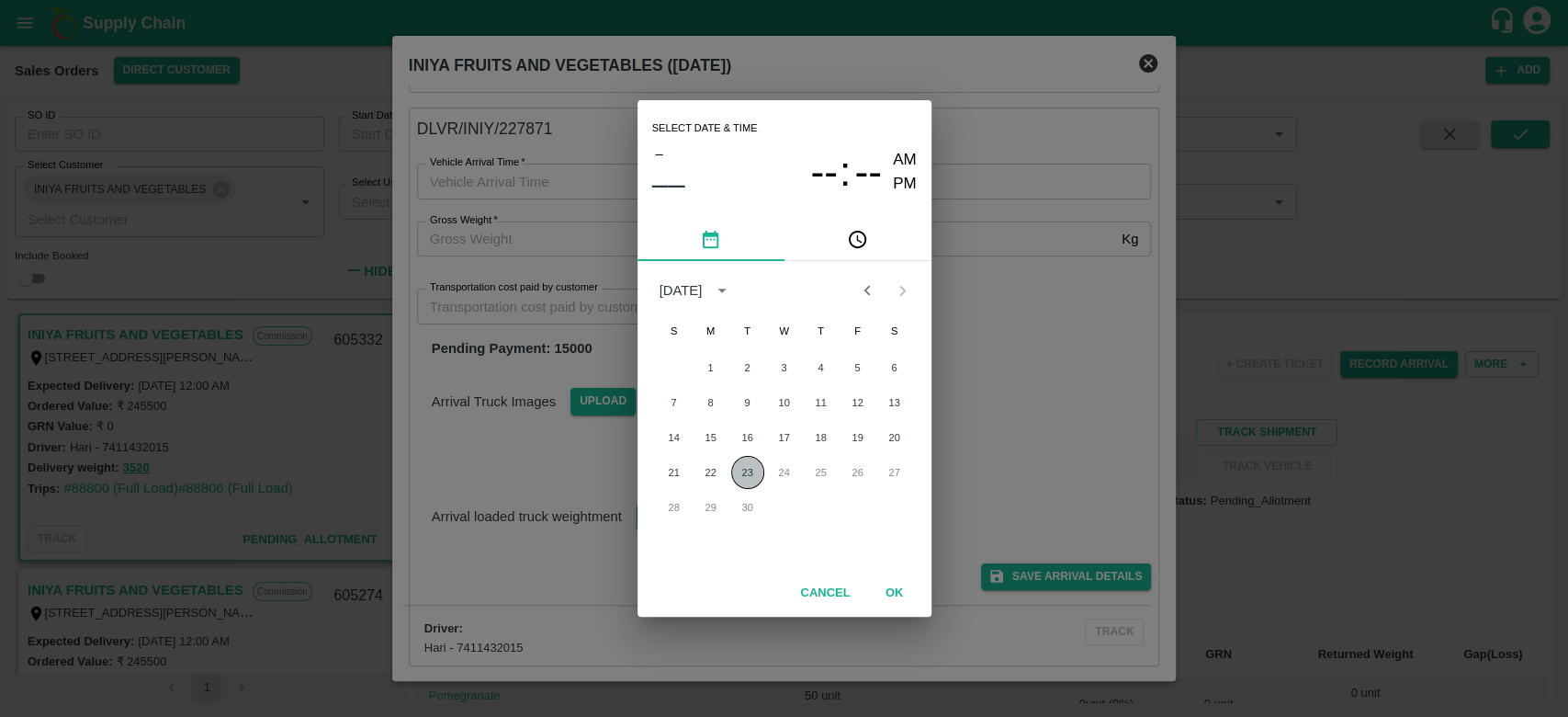
click at [739, 472] on button "23" at bounding box center [748, 472] width 33 height 33
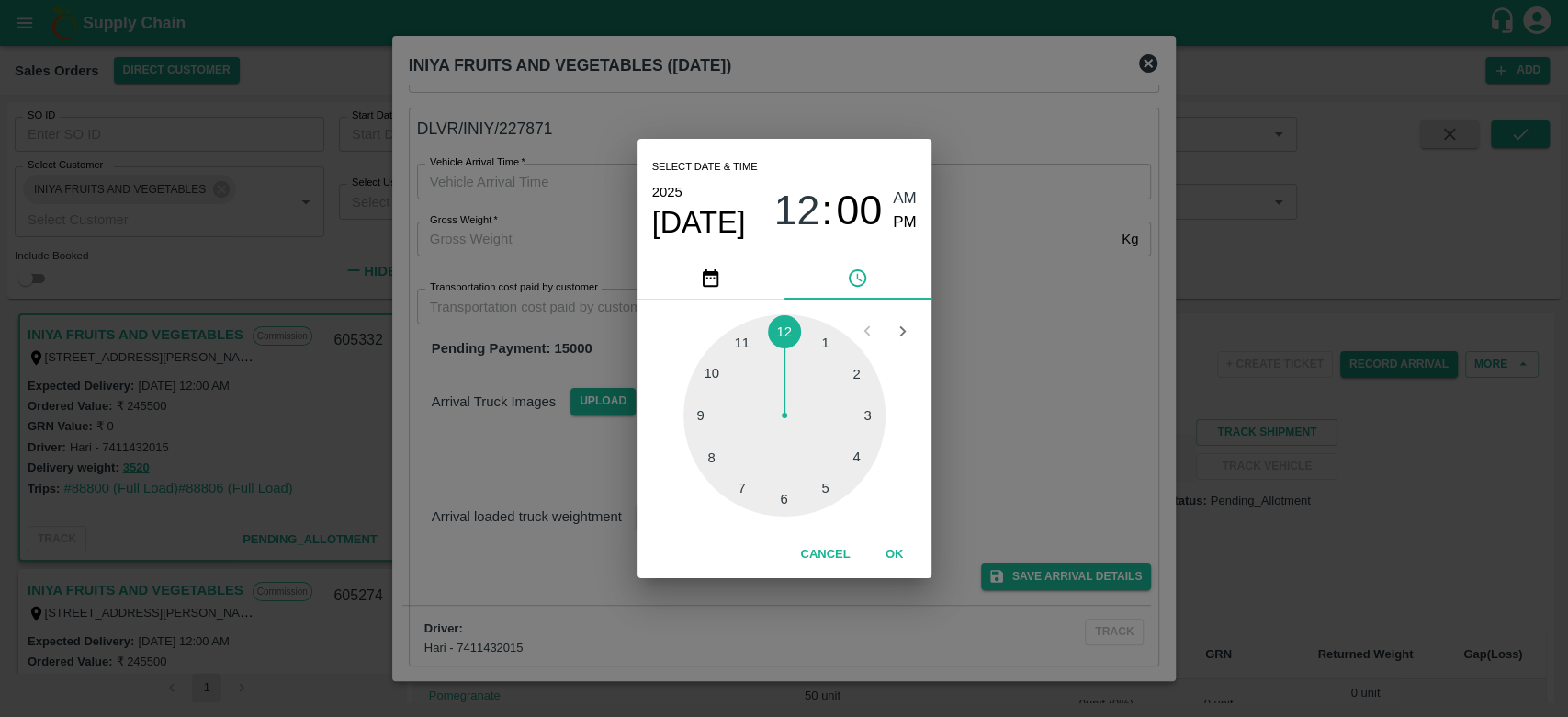
type input "23/09/2025 12:00 AM"
click at [888, 554] on button "OK" at bounding box center [895, 554] width 59 height 32
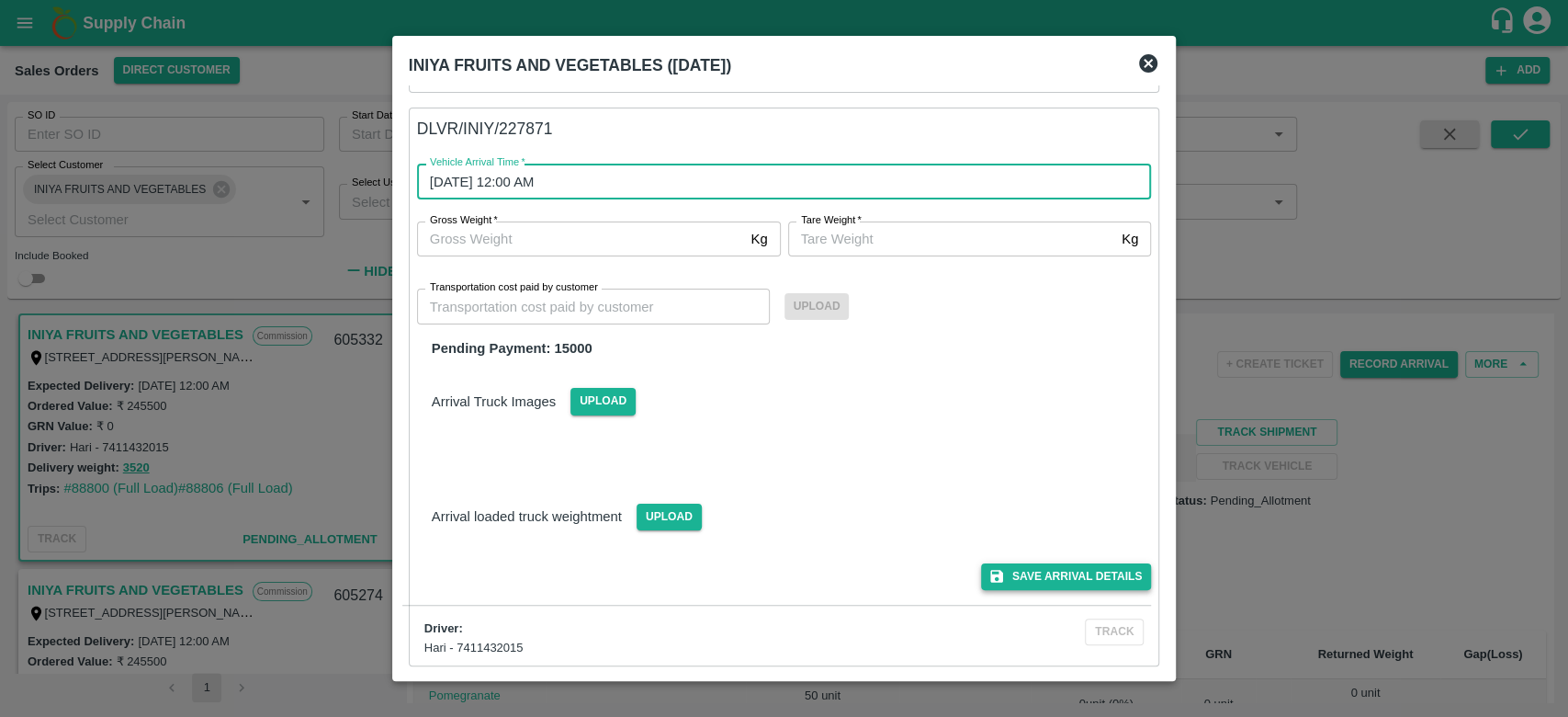
click at [1080, 566] on button "Save Arrival Details" at bounding box center [1066, 576] width 170 height 26
